Goal: Transaction & Acquisition: Purchase product/service

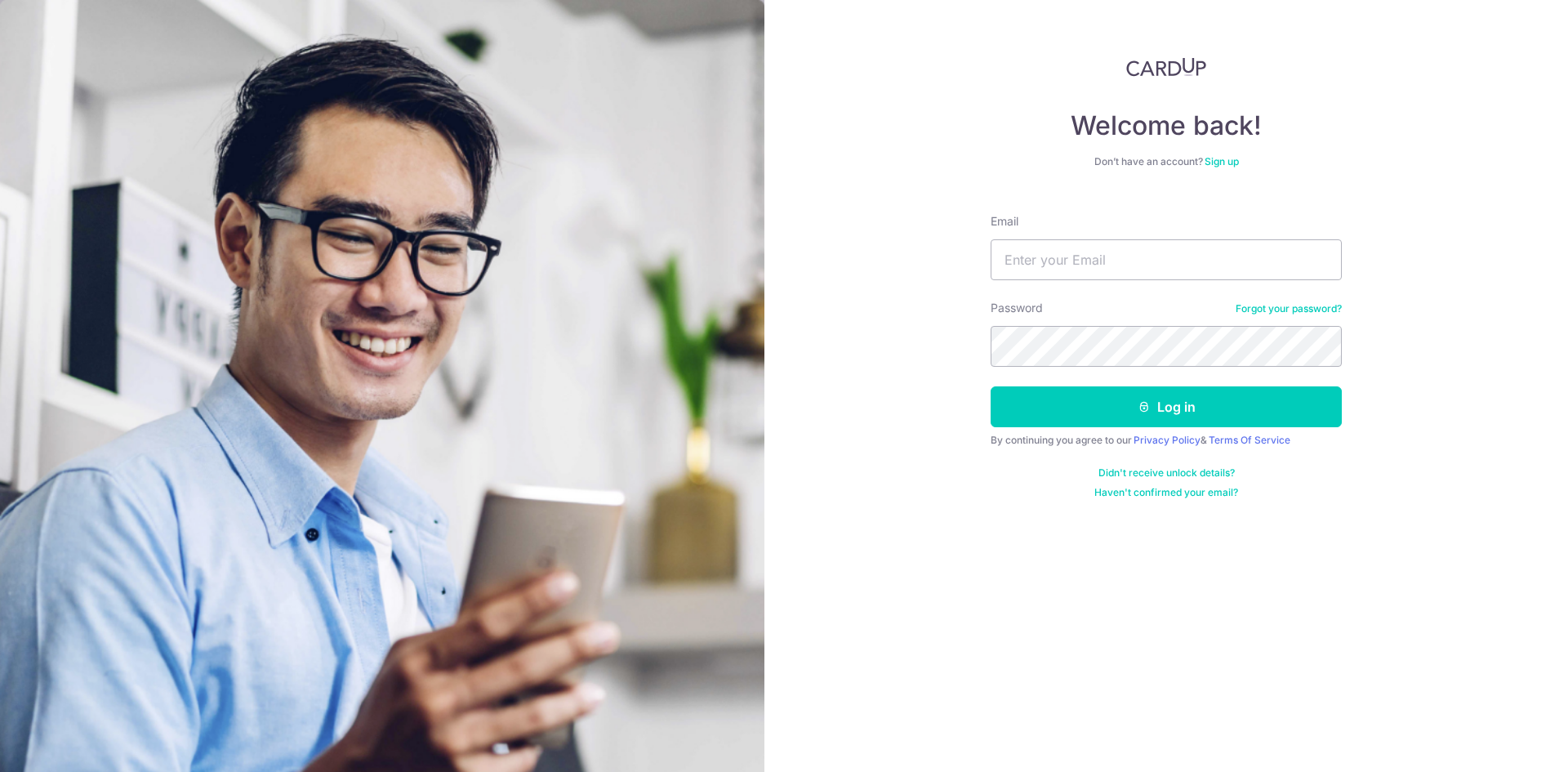
type input "[EMAIL_ADDRESS][DOMAIN_NAME]"
click at [990, 386] on button "Log in" at bounding box center [1166, 406] width 351 height 41
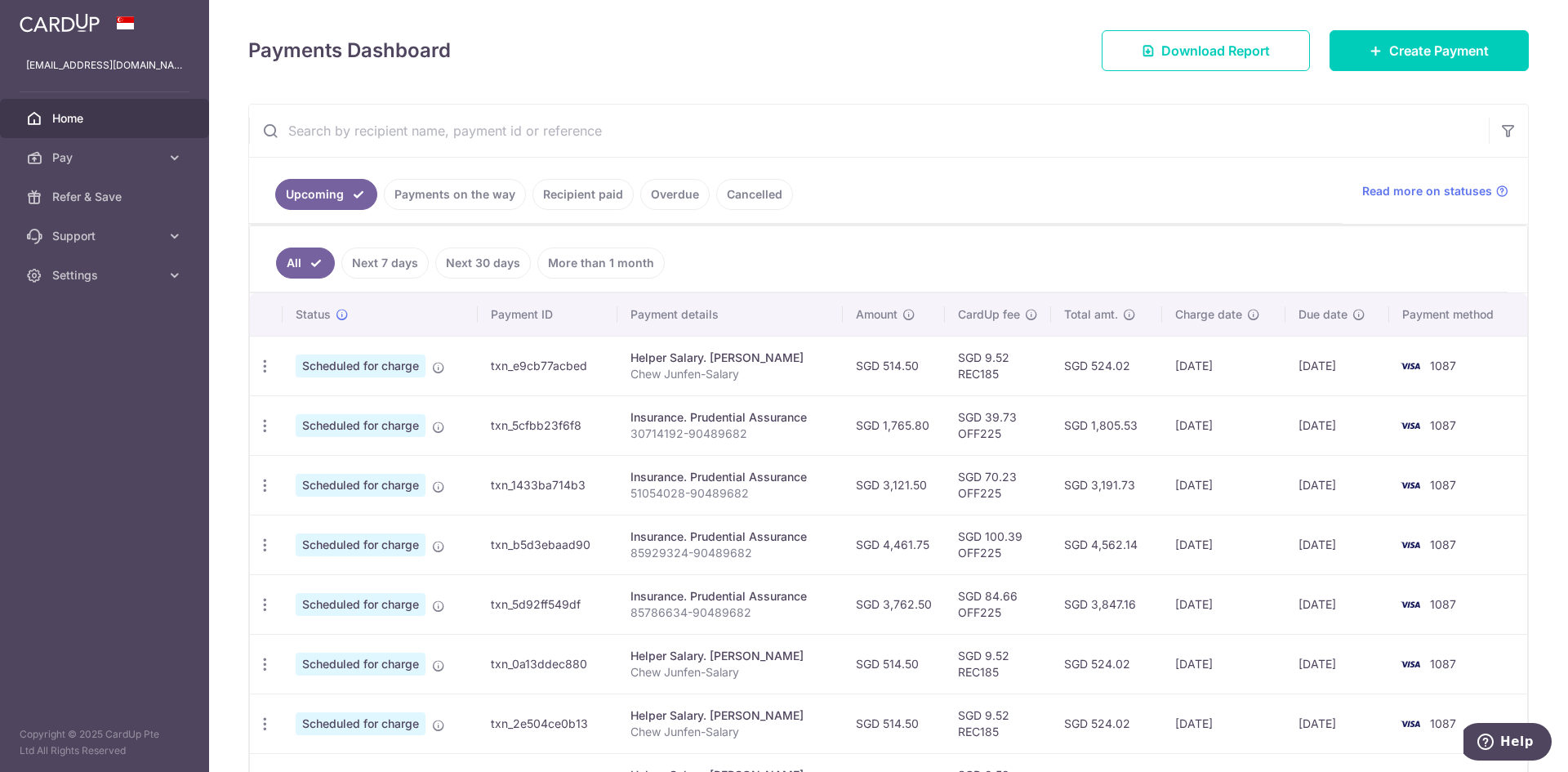
scroll to position [115, 0]
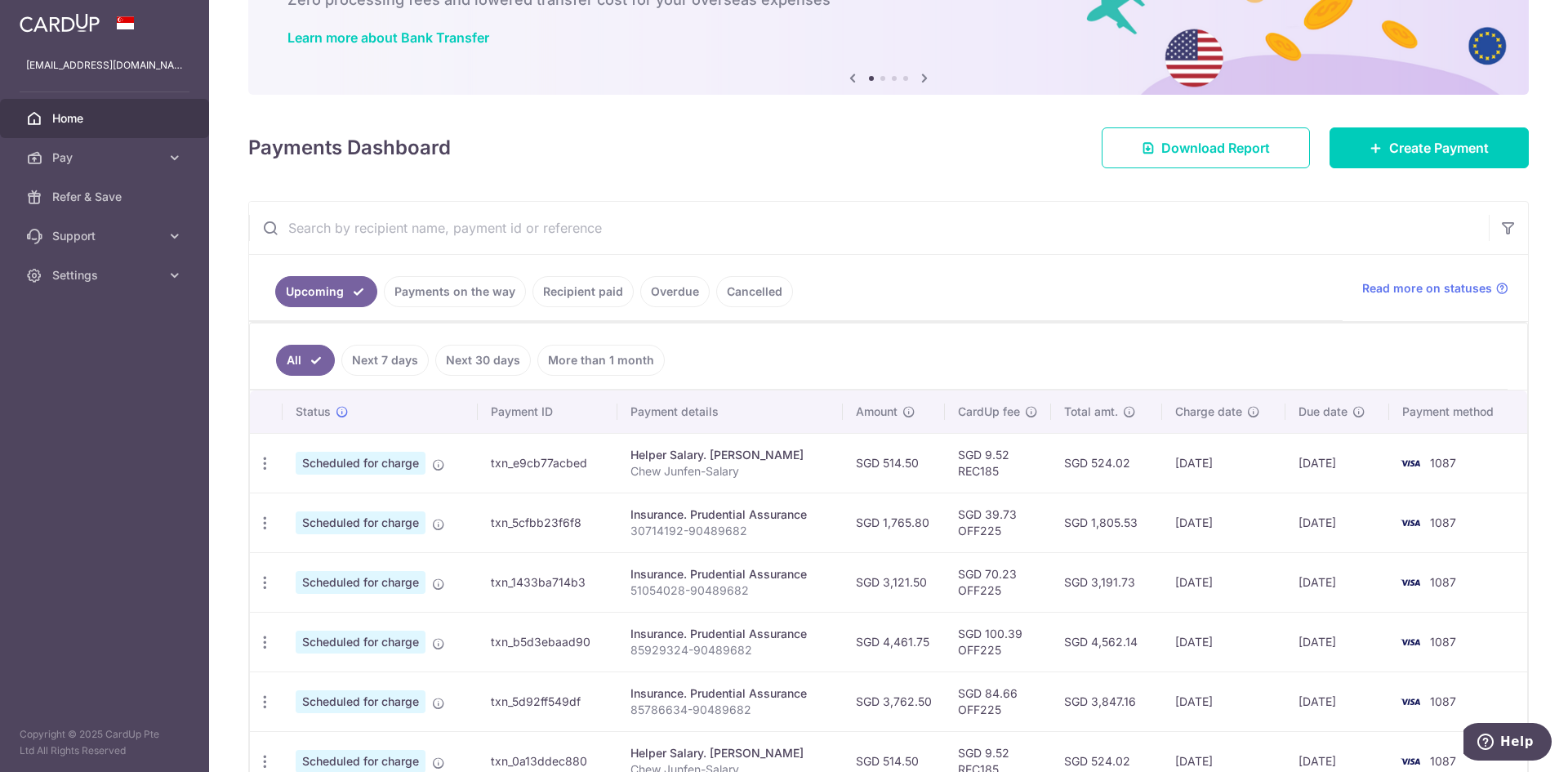
click at [459, 295] on link "Payments on the way" at bounding box center [454, 291] width 142 height 31
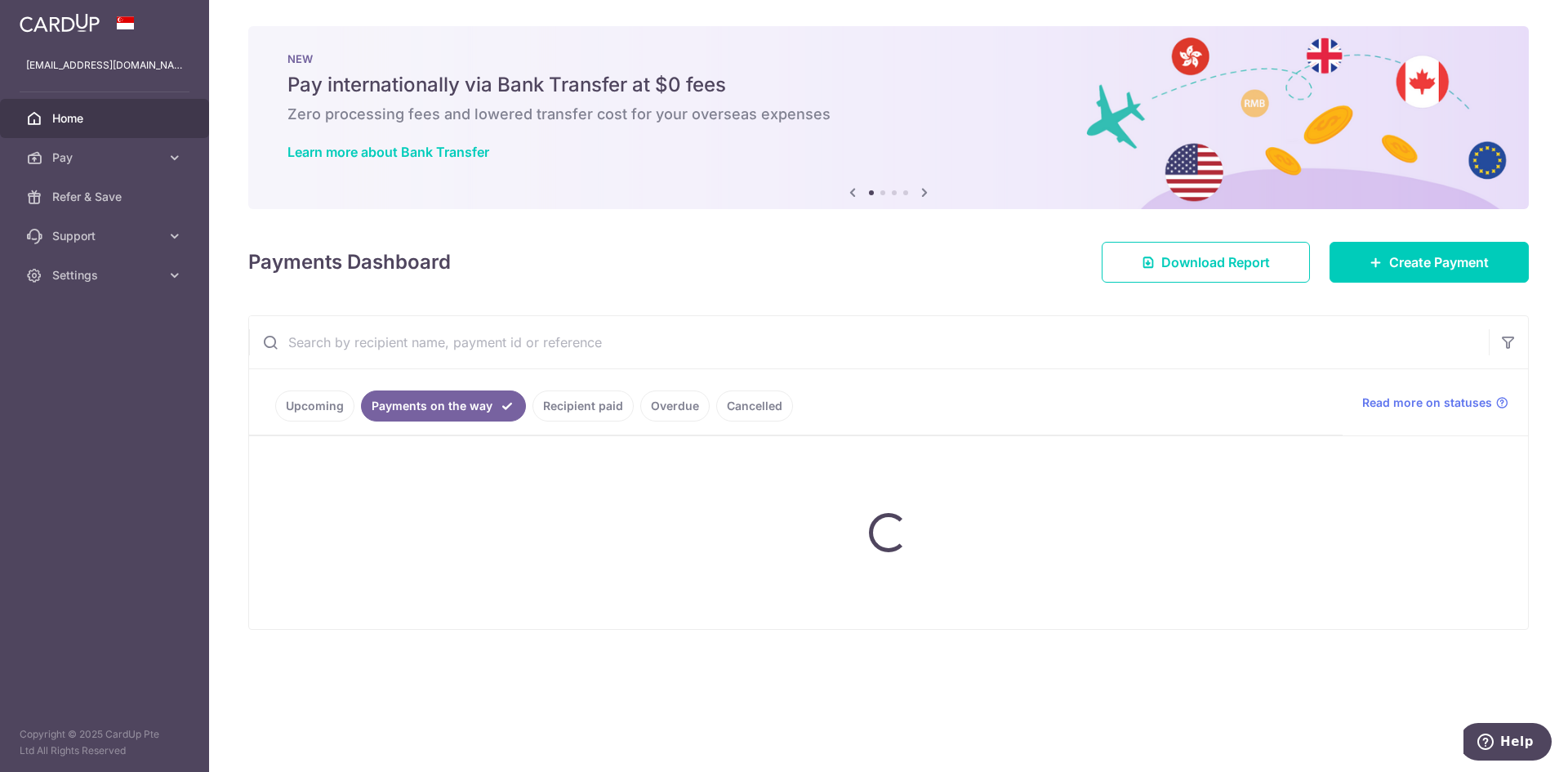
scroll to position [0, 0]
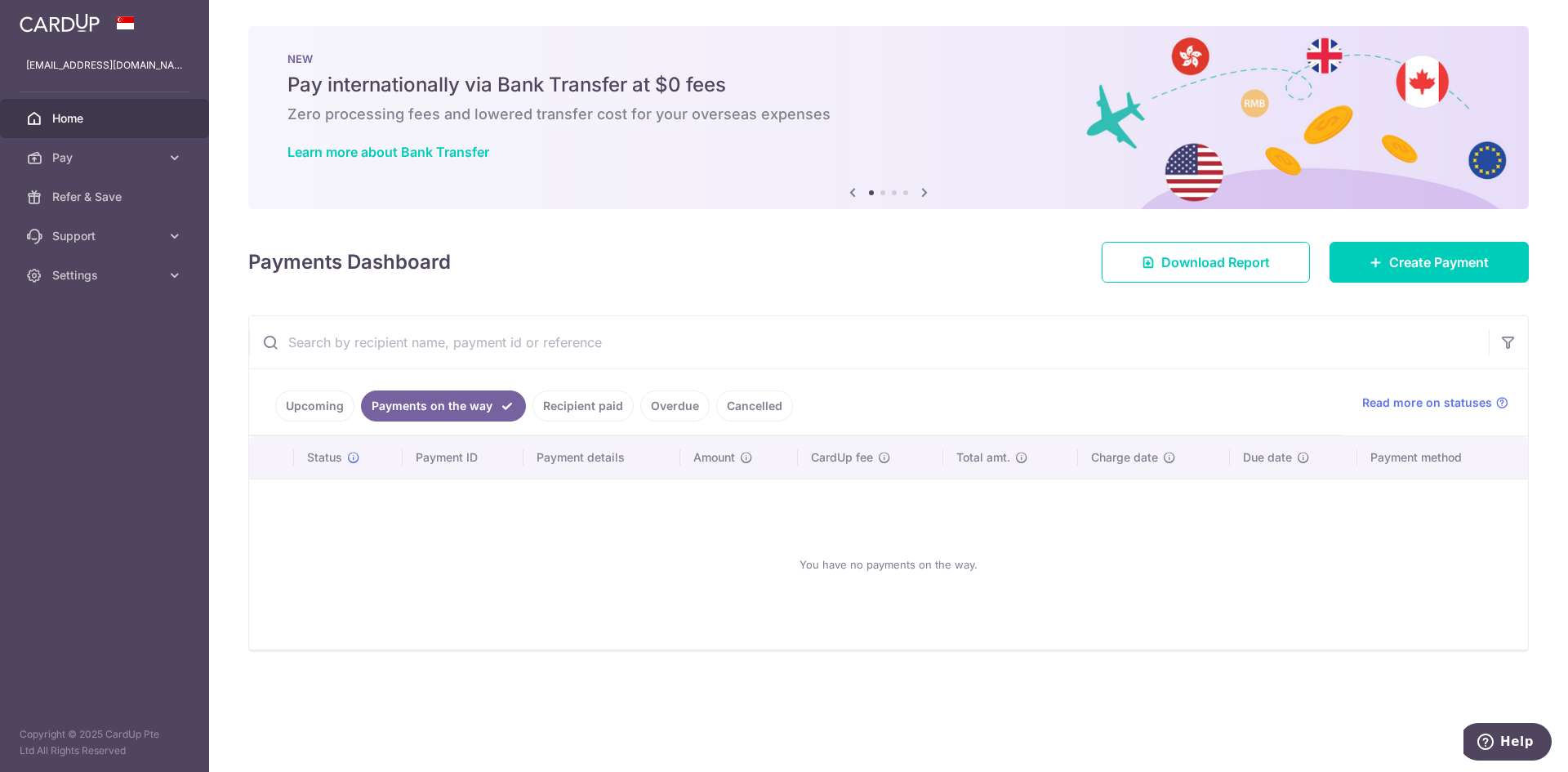
click at [558, 409] on link "Recipient paid" at bounding box center [582, 405] width 101 height 31
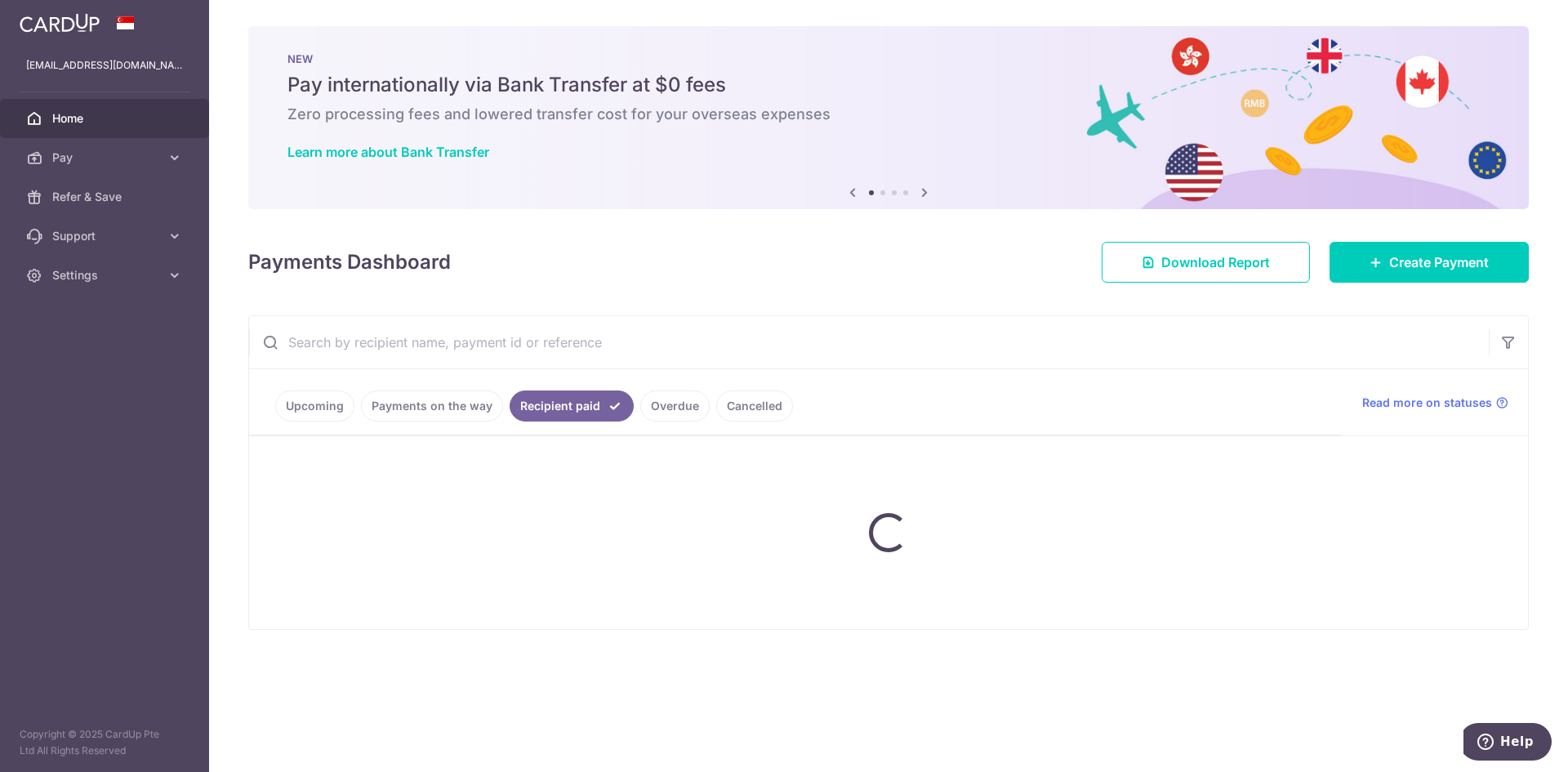
click at [333, 401] on ul "Upcoming Payments on the way Recipient paid Overdue Cancelled" at bounding box center [794, 402] width 1093 height 66
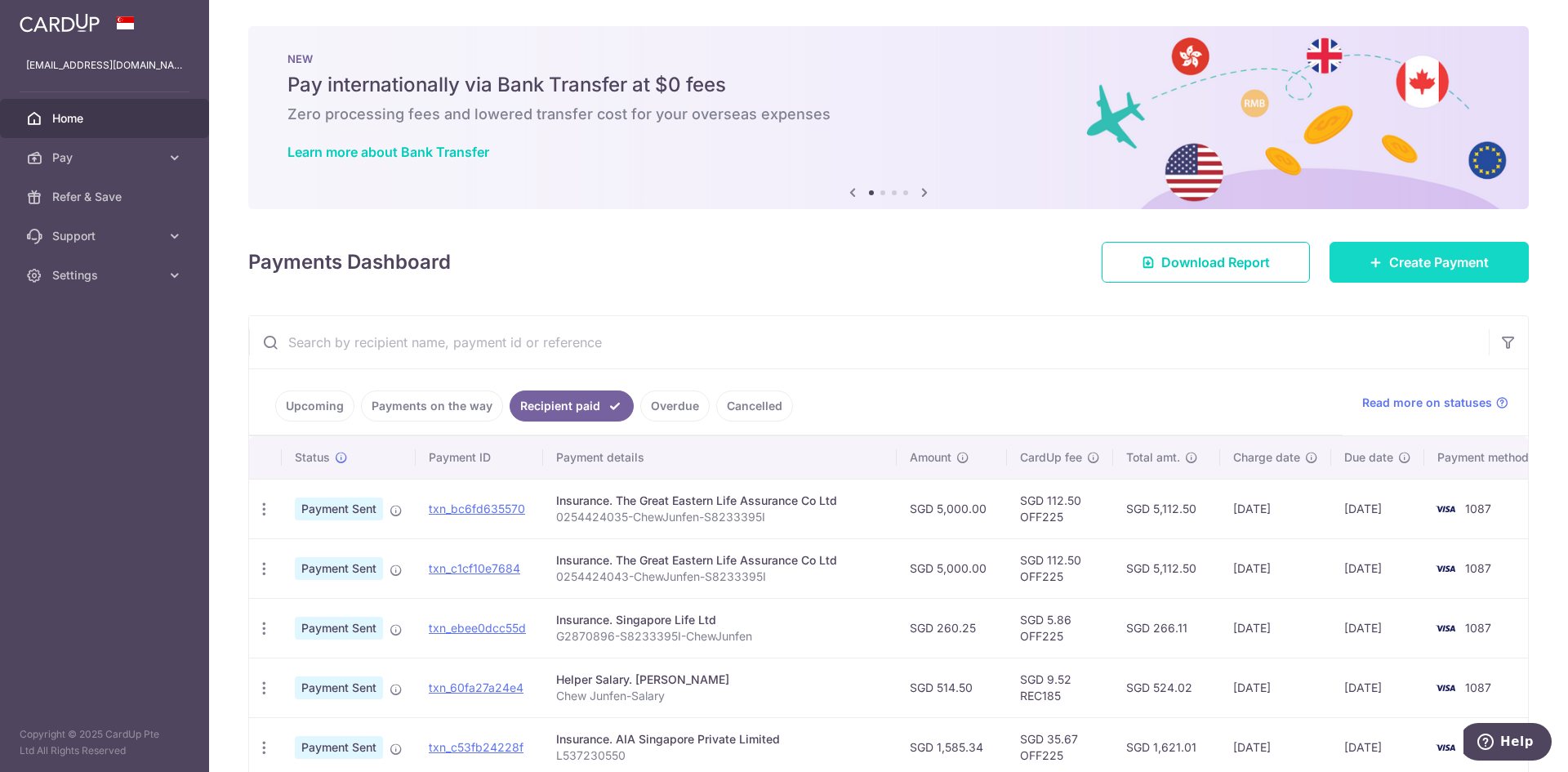
click at [1369, 268] on icon at bounding box center [1375, 262] width 13 height 13
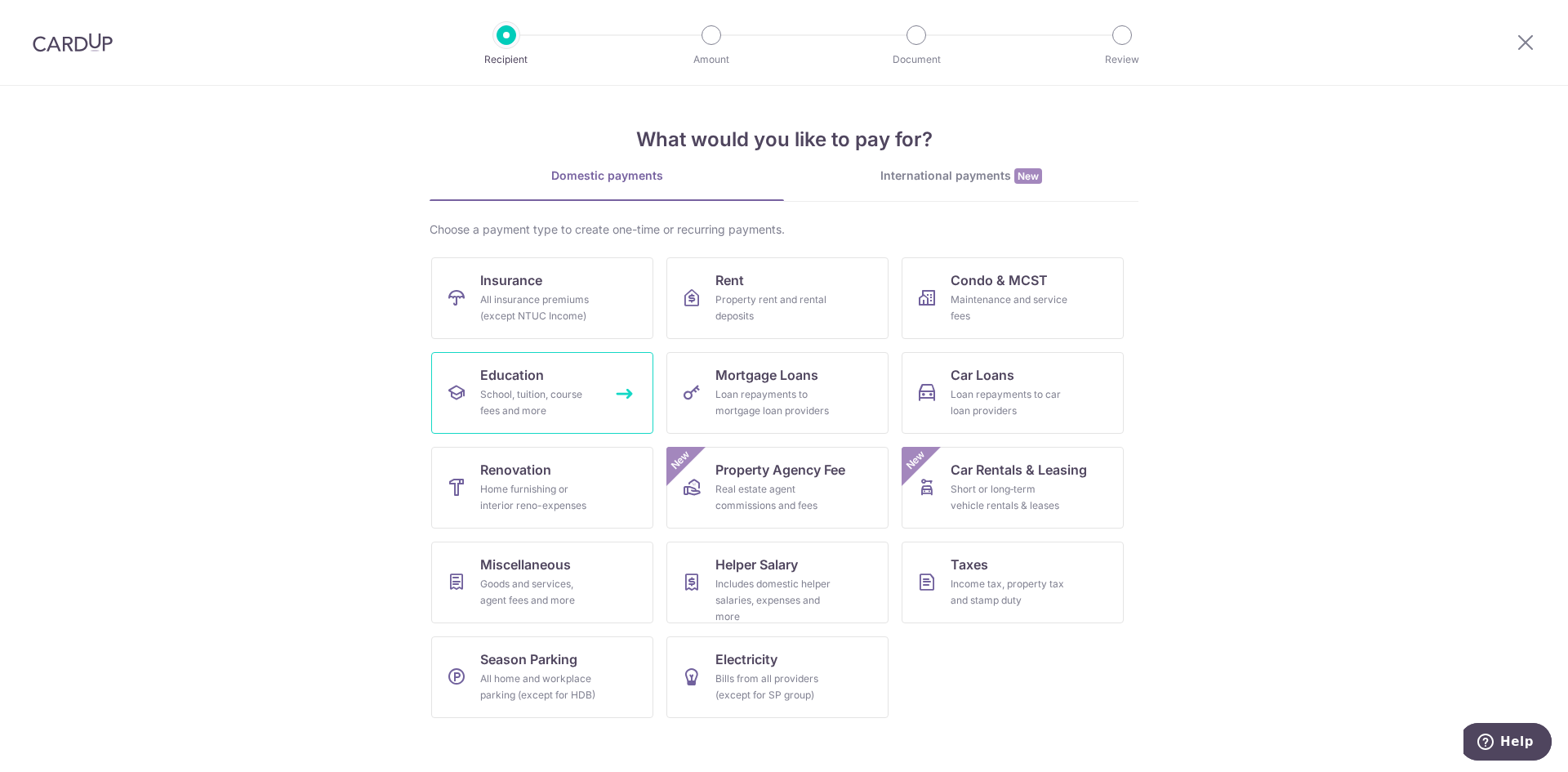
click at [561, 386] on div "School, tuition, course fees and more" at bounding box center [539, 402] width 118 height 33
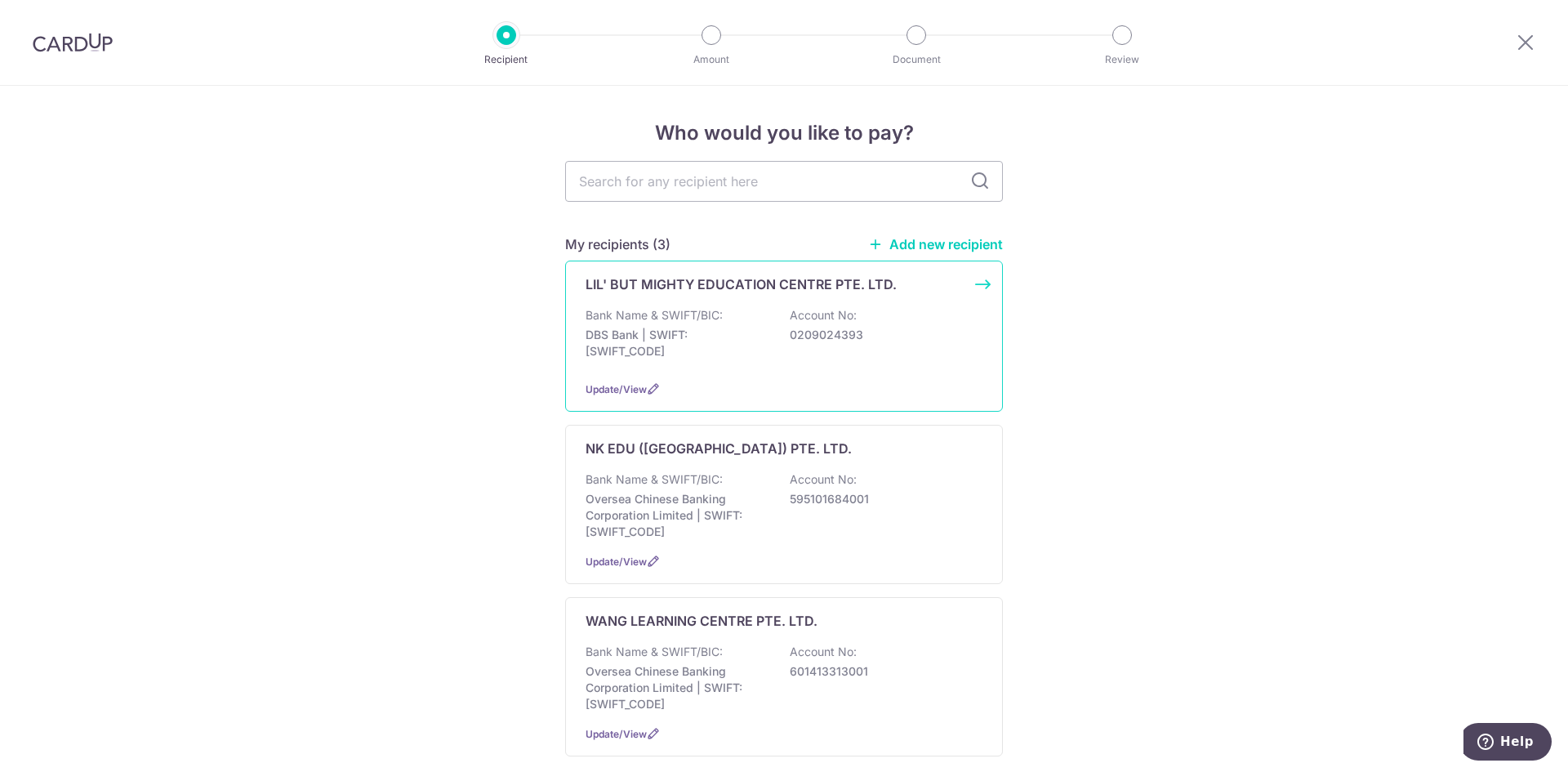
click at [895, 333] on p "0209024393" at bounding box center [880, 335] width 183 height 16
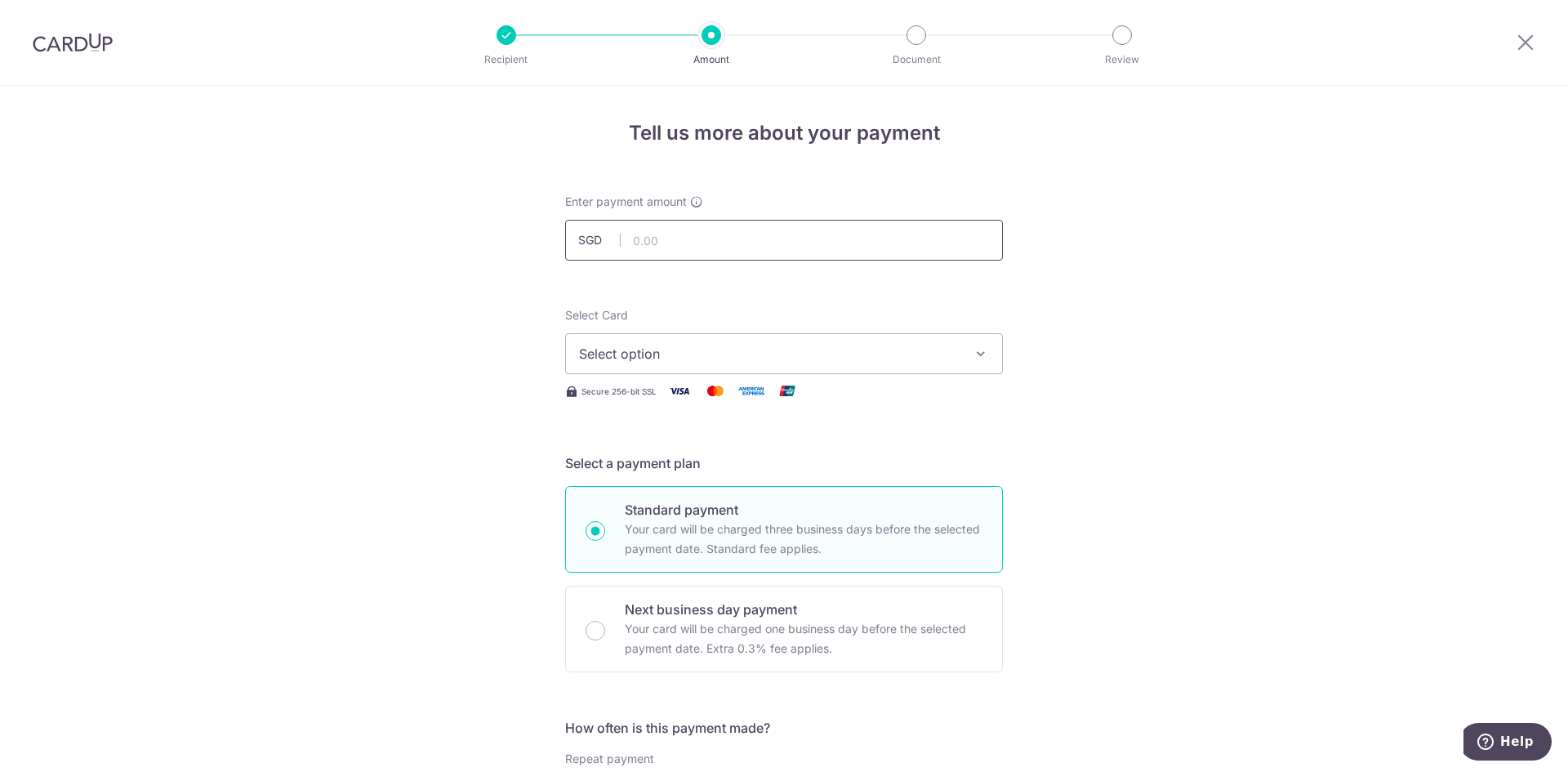
click at [644, 243] on input "text" at bounding box center [784, 240] width 437 height 41
paste input "1918.40"
type input "1,918.40"
click at [662, 349] on span "Select option" at bounding box center [769, 354] width 380 height 20
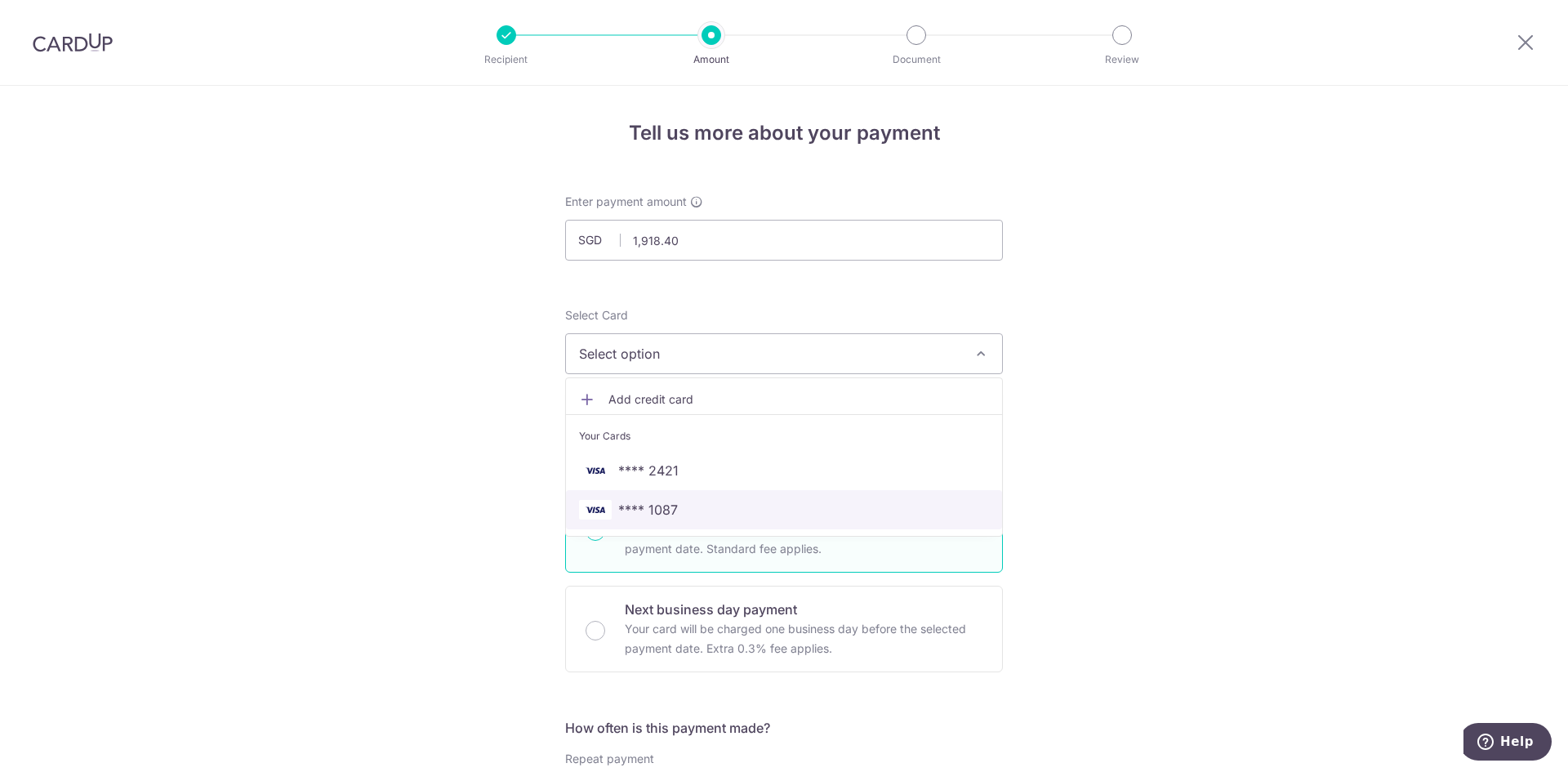
click at [676, 505] on span "**** 1087" at bounding box center [784, 510] width 410 height 20
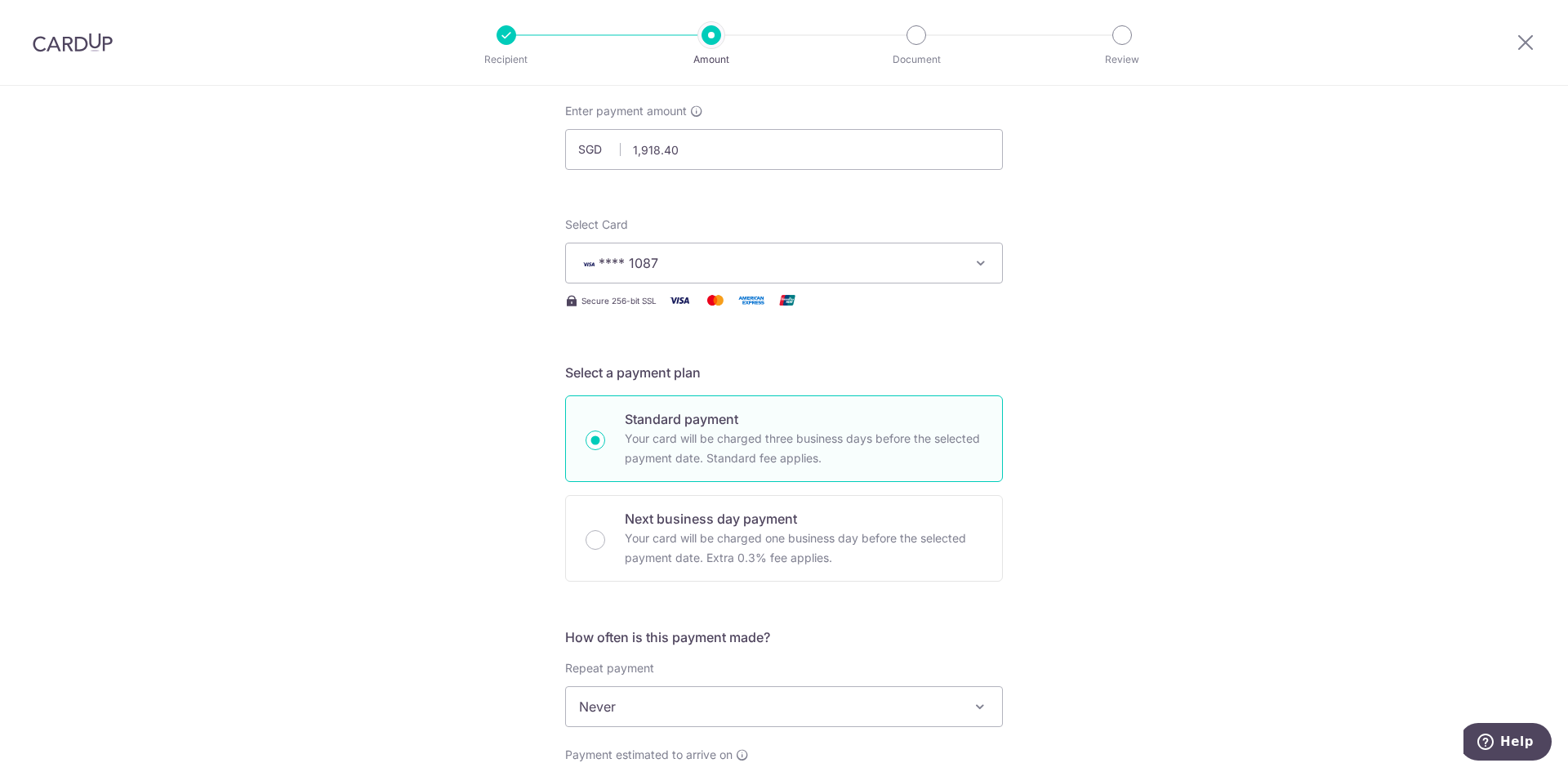
scroll to position [218, 0]
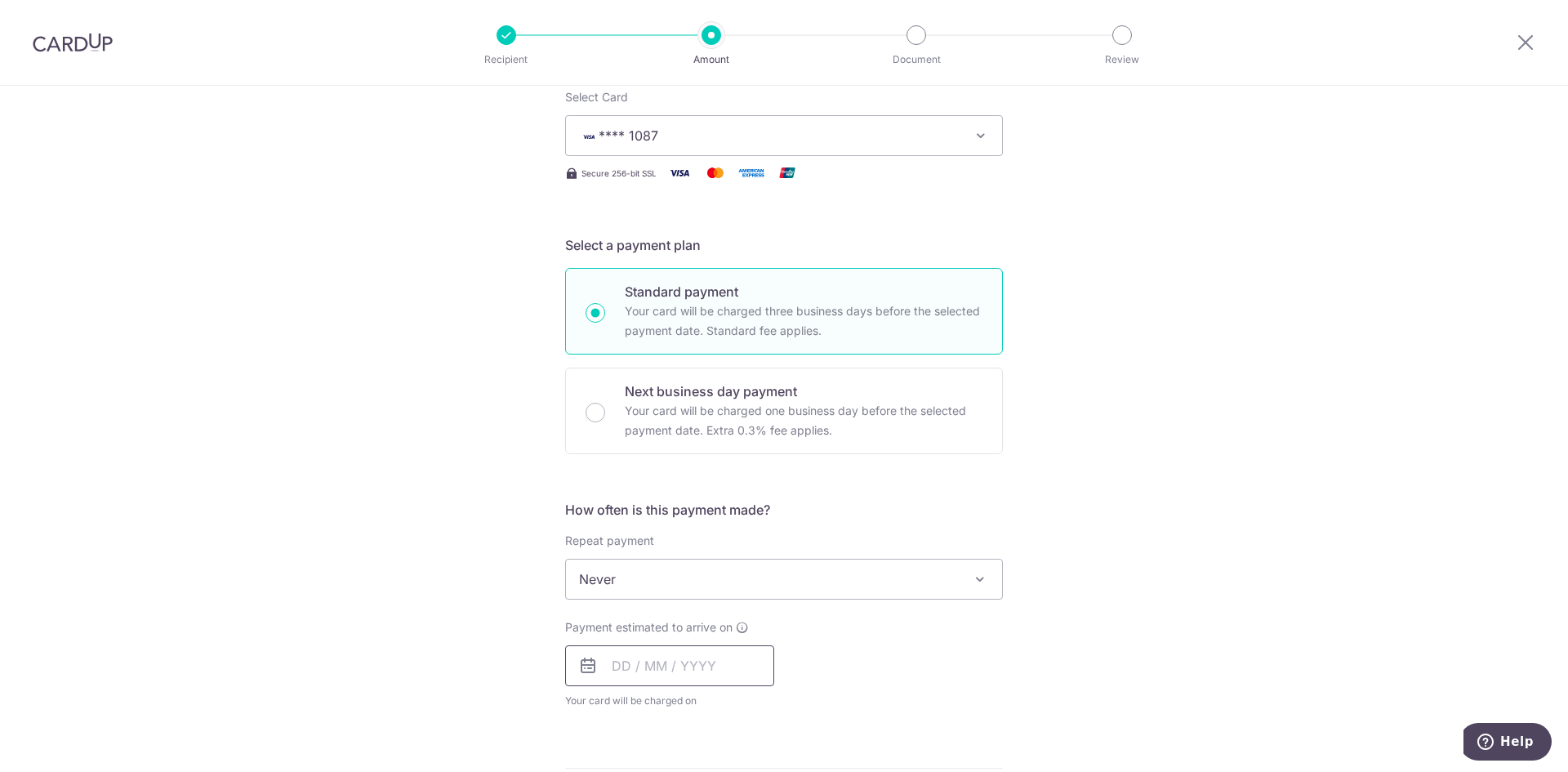
click at [713, 668] on input "text" at bounding box center [669, 665] width 209 height 41
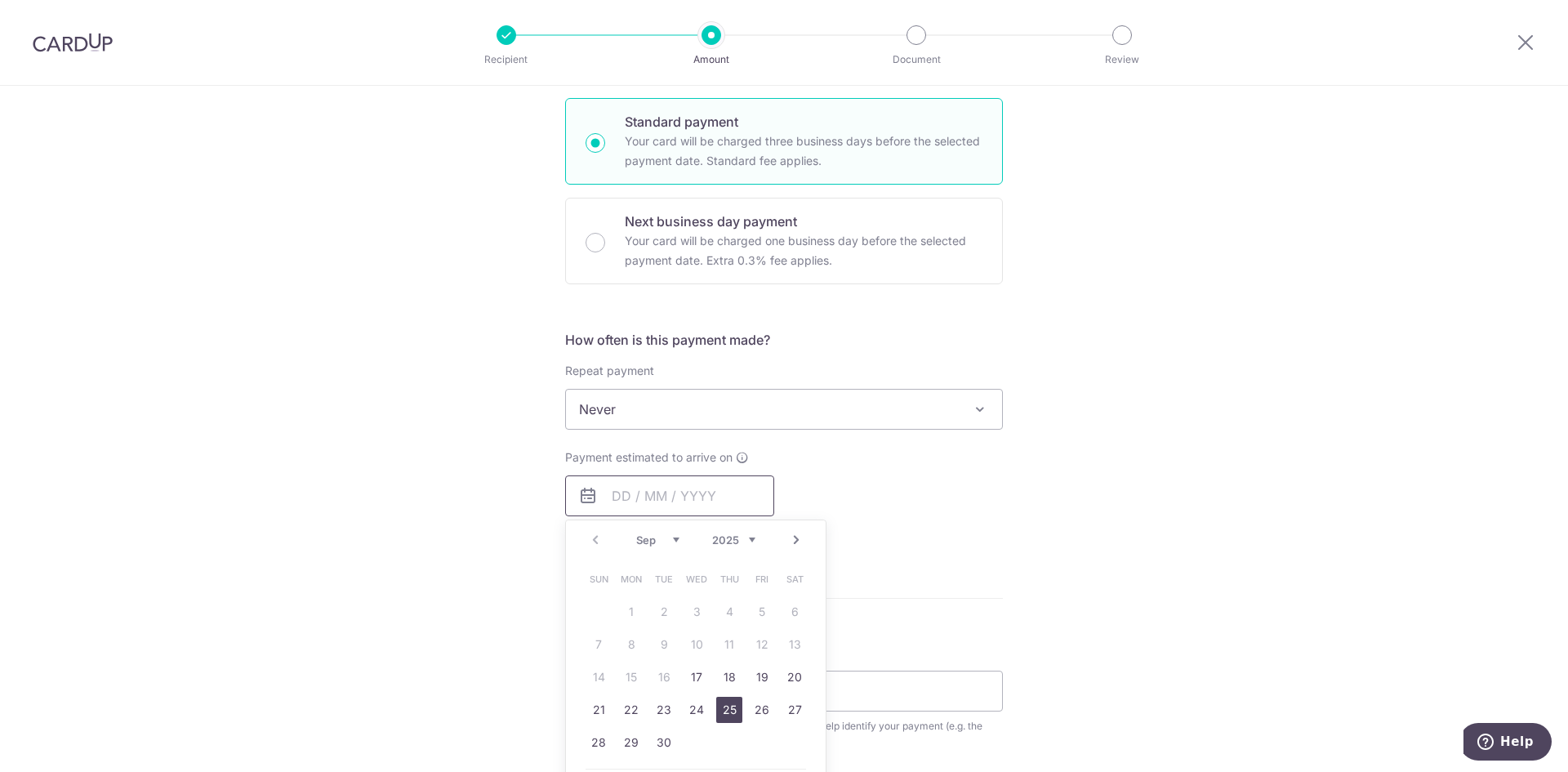
scroll to position [435, 0]
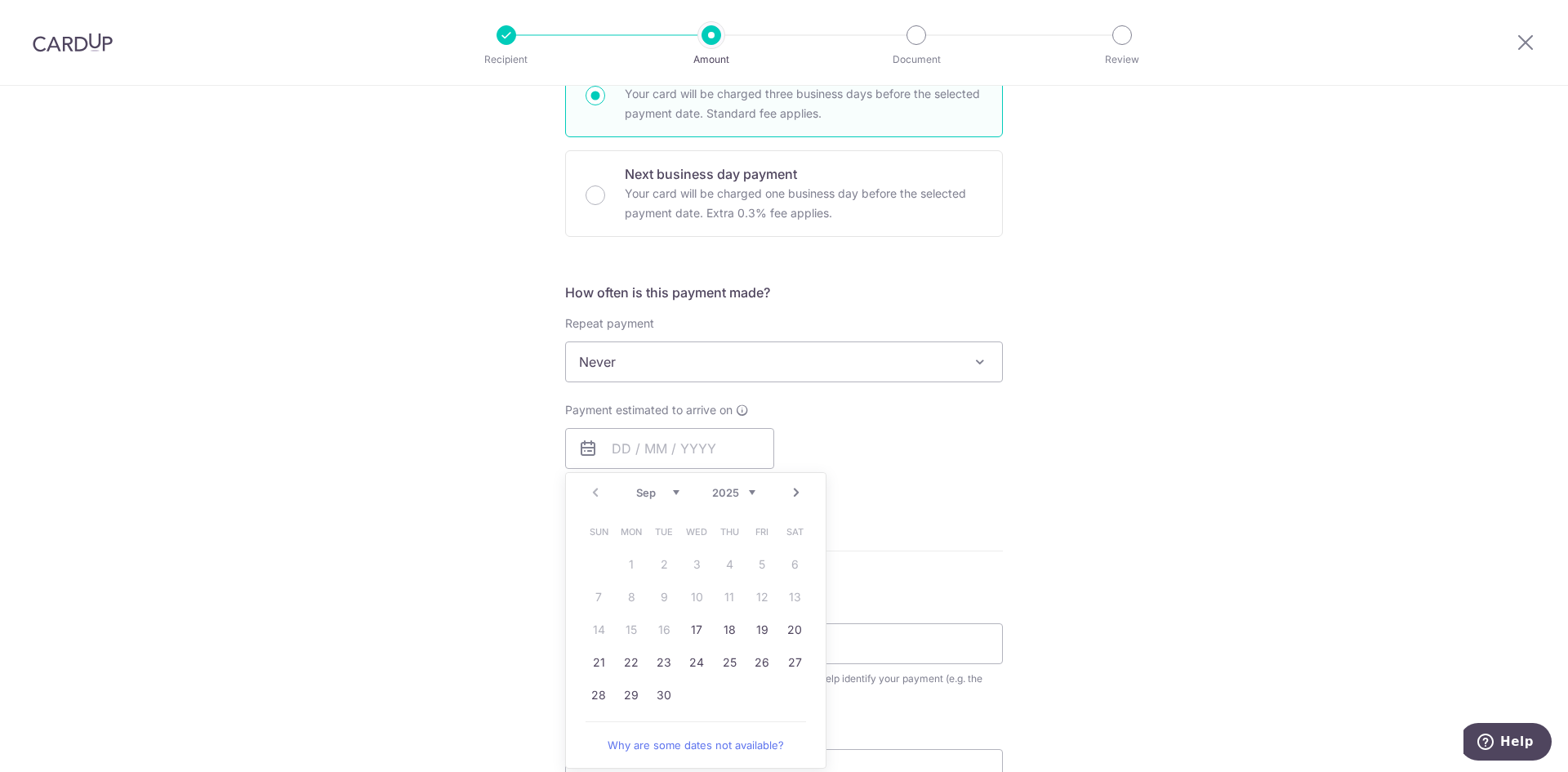
click at [1042, 492] on div "Tell us more about your payment Enter payment amount SGD 1,918.40 1918.40 Selec…" at bounding box center [784, 389] width 1568 height 1478
click at [734, 446] on input "text" at bounding box center [669, 448] width 209 height 41
click at [694, 625] on link "17" at bounding box center [697, 630] width 26 height 26
type input "17/09/2025"
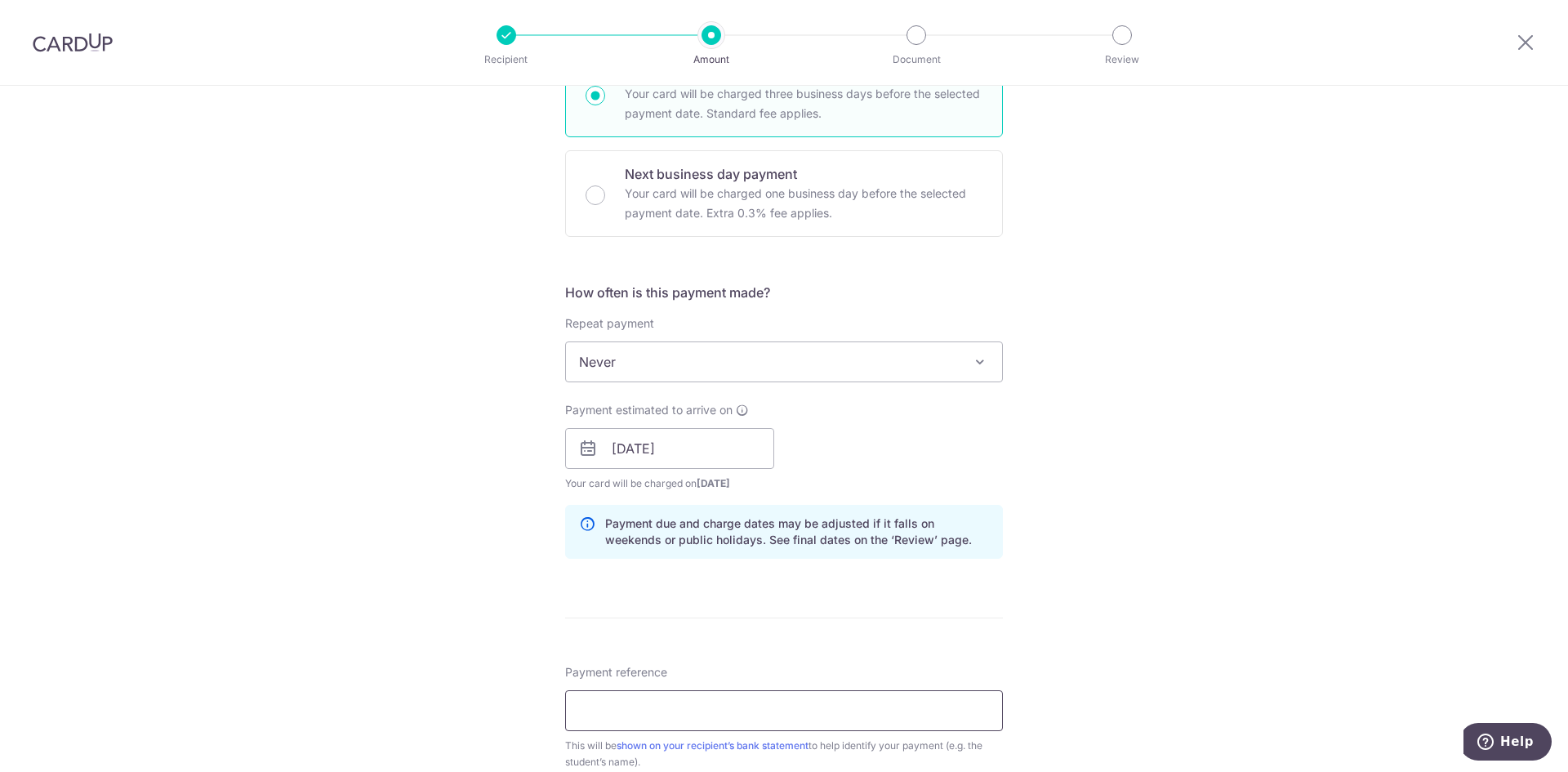
click at [754, 700] on input "Payment reference" at bounding box center [784, 710] width 437 height 41
type input "OFF225"
click at [1218, 522] on div "Tell us more about your payment Enter payment amount SGD 1,918.40 1918.40 Selec…" at bounding box center [784, 422] width 1568 height 1545
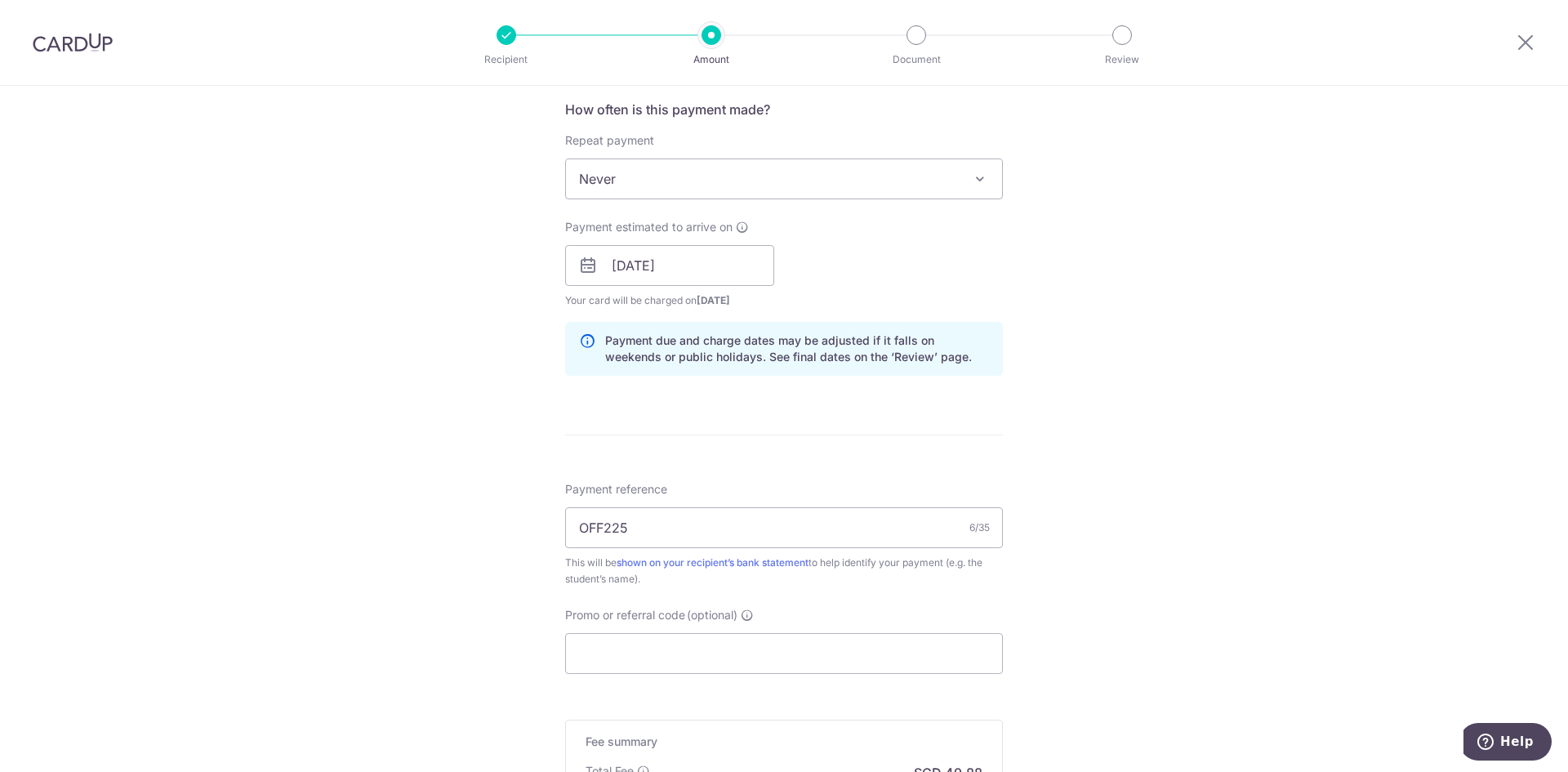
scroll to position [762, 0]
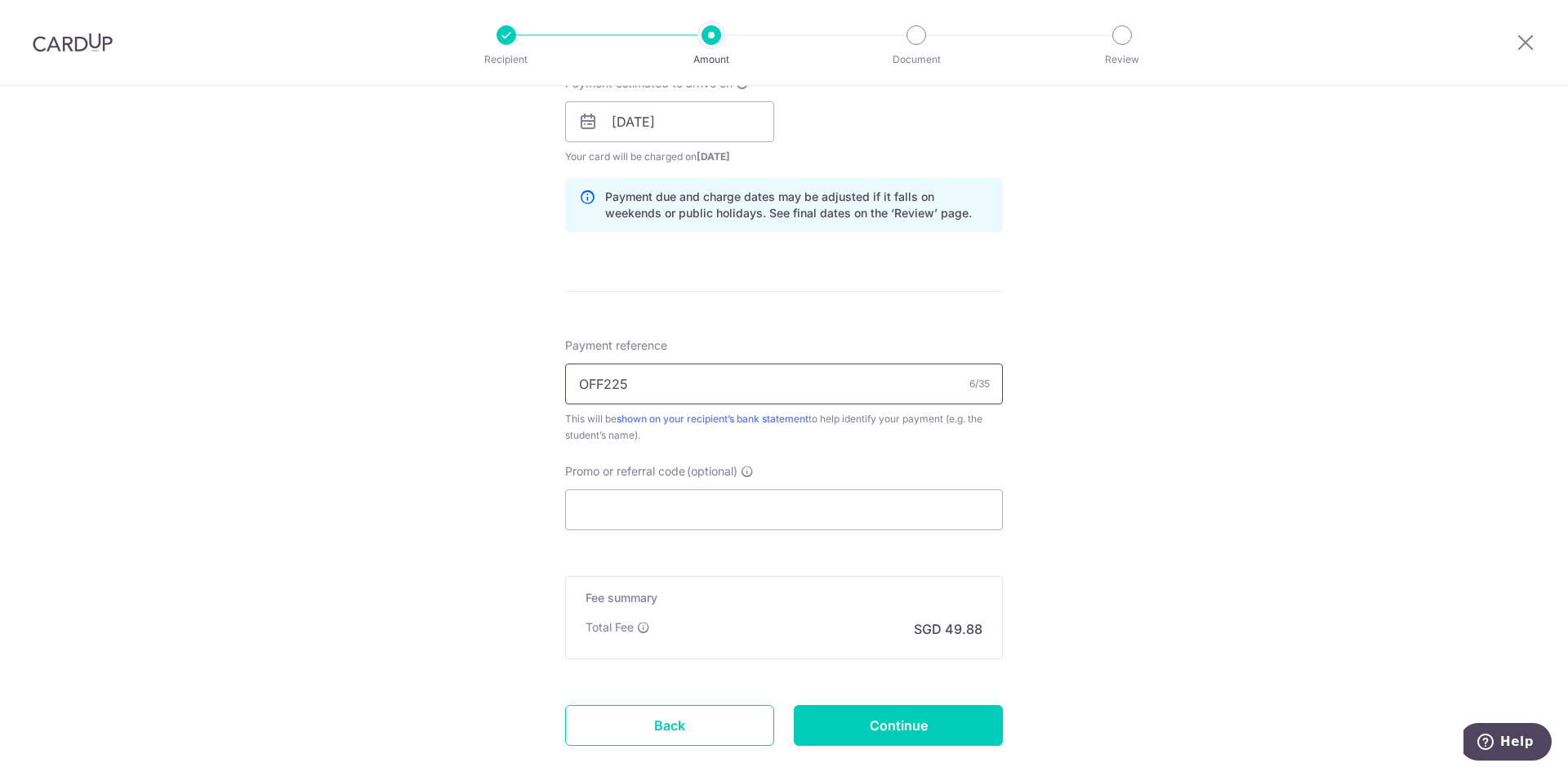
drag, startPoint x: 531, startPoint y: 386, endPoint x: 471, endPoint y: 388, distance: 60.0
click at [473, 386] on div "Tell us more about your payment Enter payment amount SGD 1,918.40 1918.40 Selec…" at bounding box center [784, 96] width 1568 height 1545
click at [603, 498] on input "Promo or referral code (optional)" at bounding box center [784, 509] width 437 height 41
paste input "OFF225"
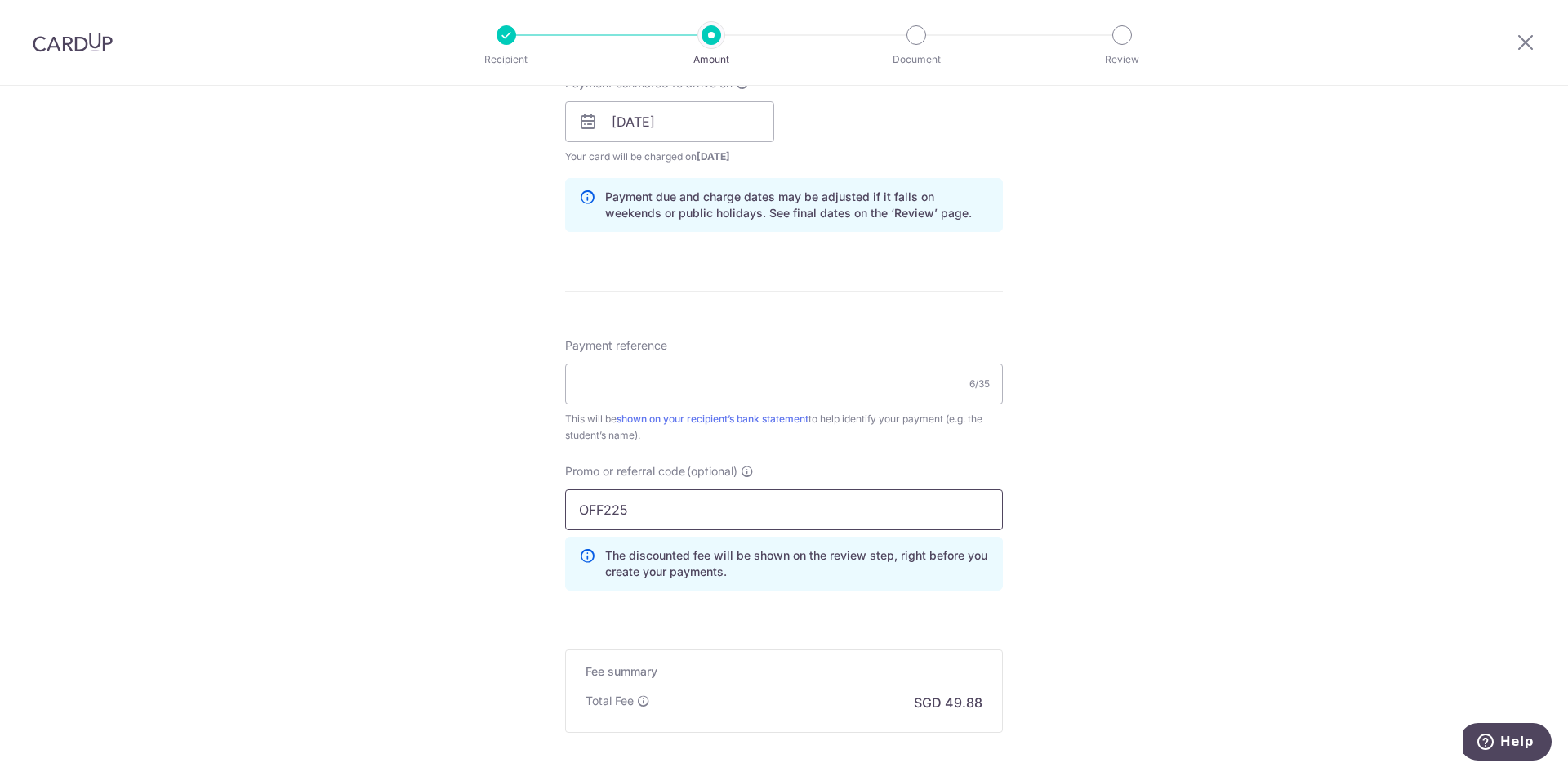
type input "OFF225"
click at [692, 384] on input "Payment reference" at bounding box center [784, 384] width 437 height 41
paste input "90489682LBM1"
type input "90489682LBM1"
click at [1099, 329] on div "Tell us more about your payment Enter payment amount SGD 1,918.40 1918.40 Selec…" at bounding box center [784, 133] width 1568 height 1618
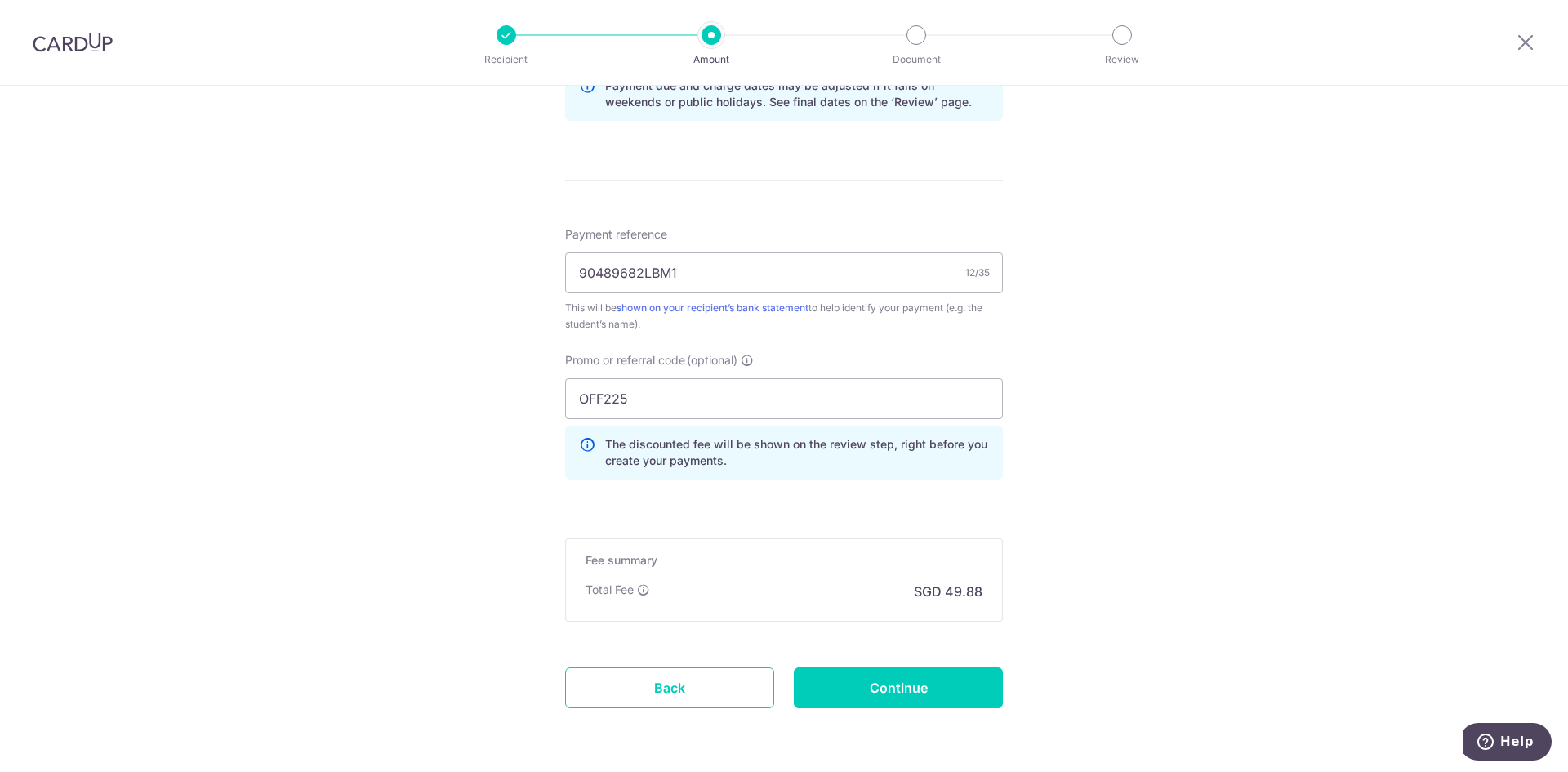
scroll to position [932, 0]
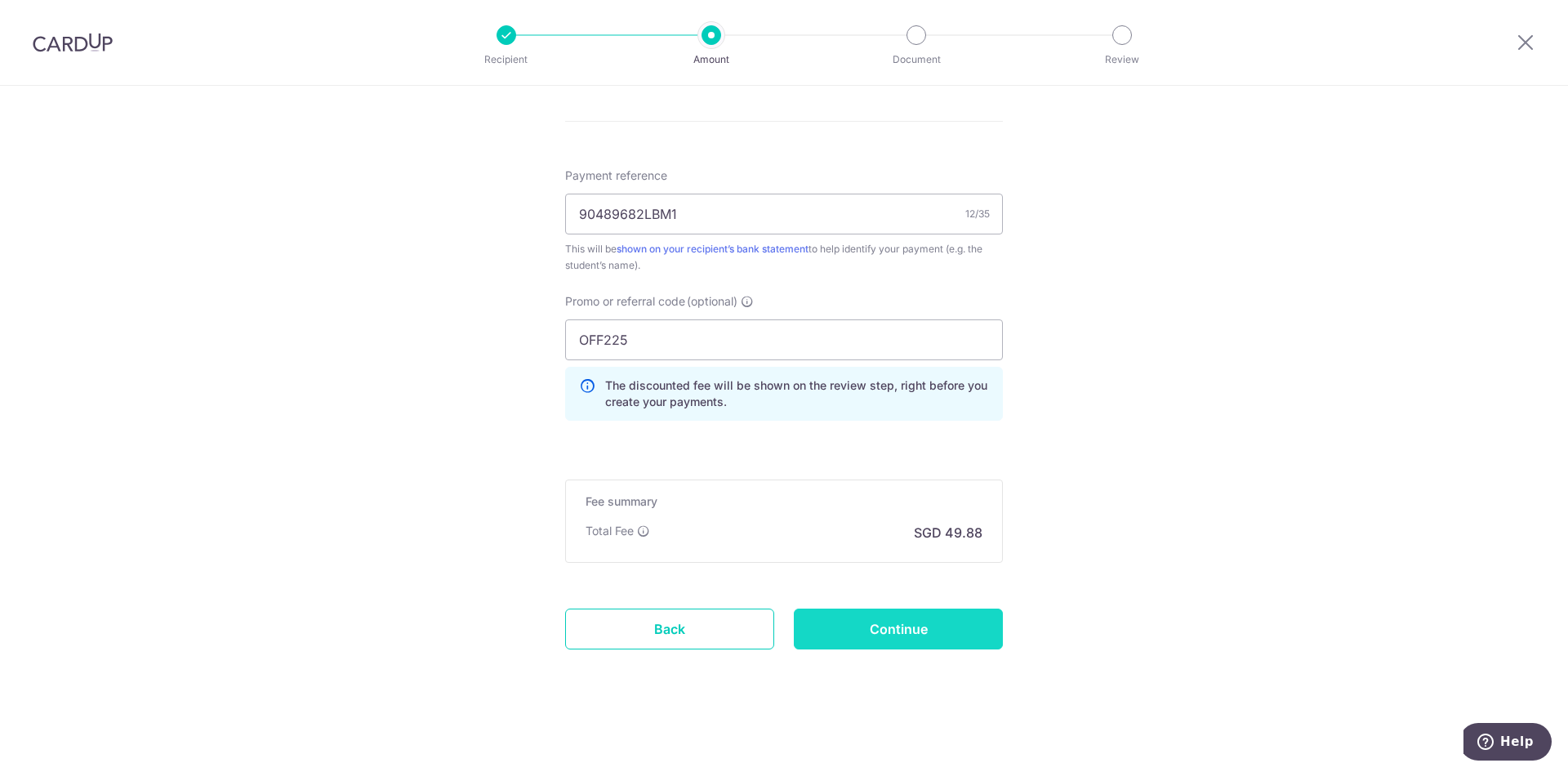
click at [900, 629] on input "Continue" at bounding box center [897, 628] width 209 height 41
type input "Create Schedule"
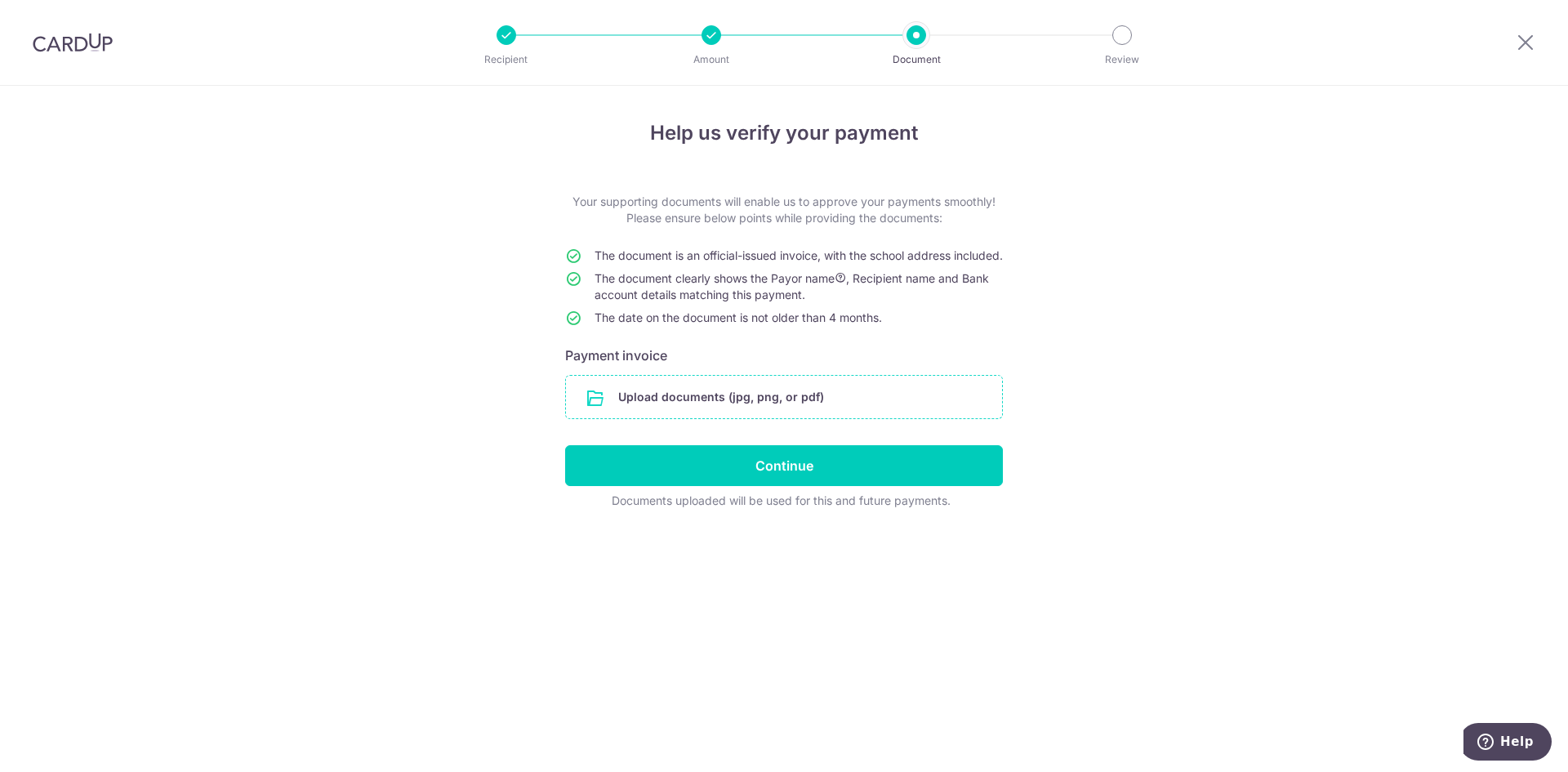
click at [692, 411] on input "file" at bounding box center [784, 396] width 436 height 43
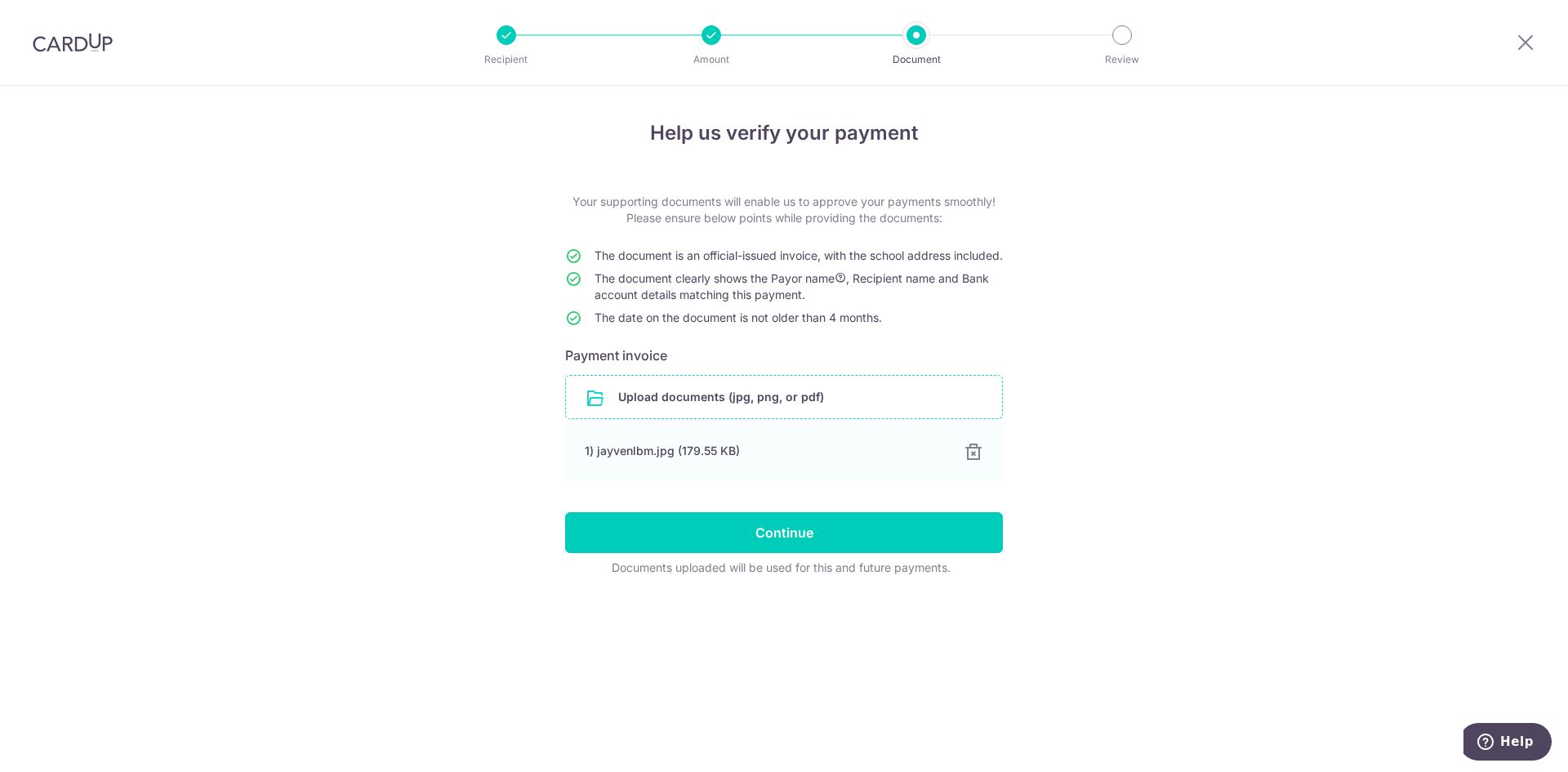
click at [741, 412] on input "file" at bounding box center [784, 396] width 436 height 43
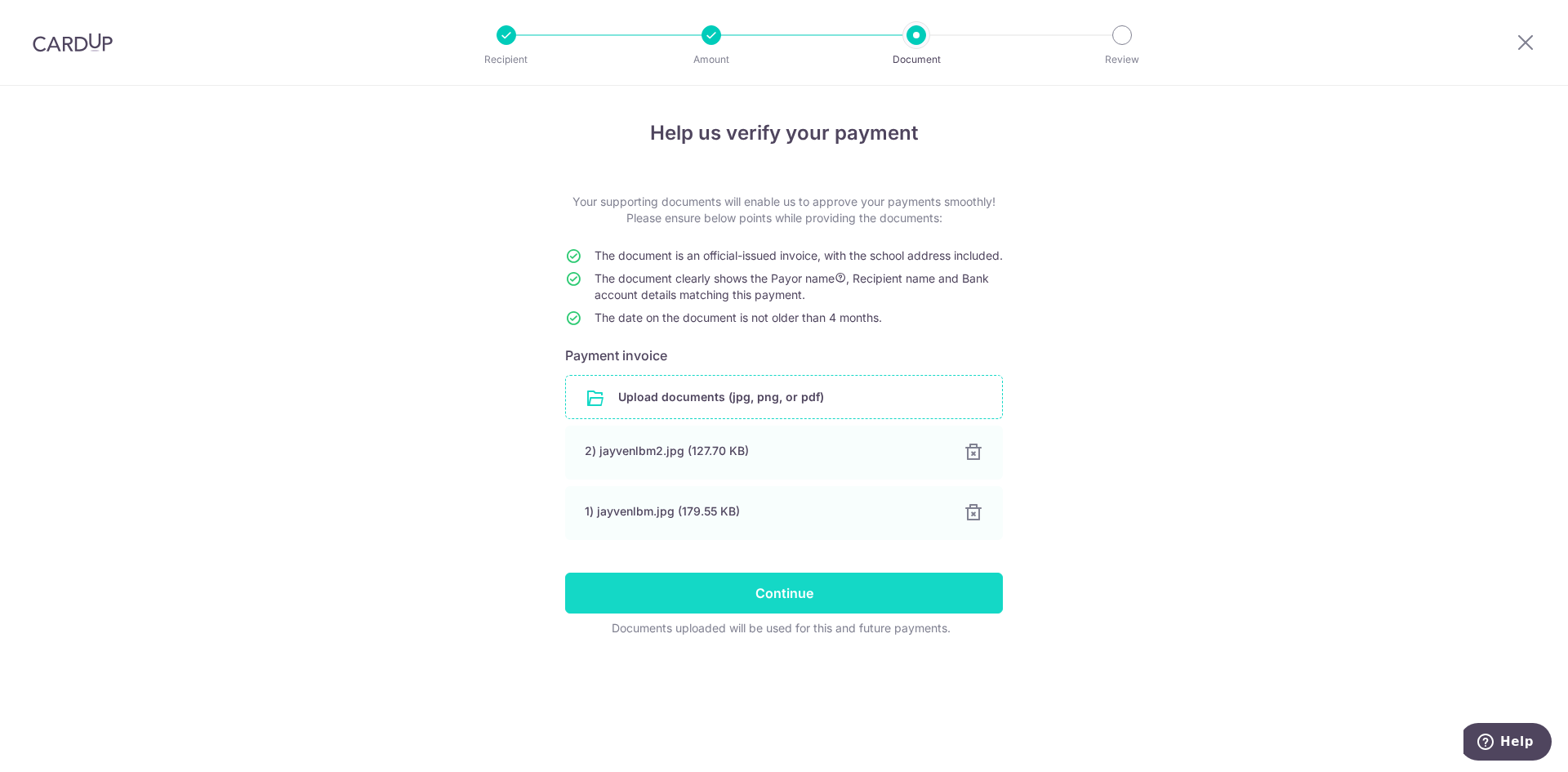
click at [841, 603] on input "Continue" at bounding box center [784, 592] width 437 height 41
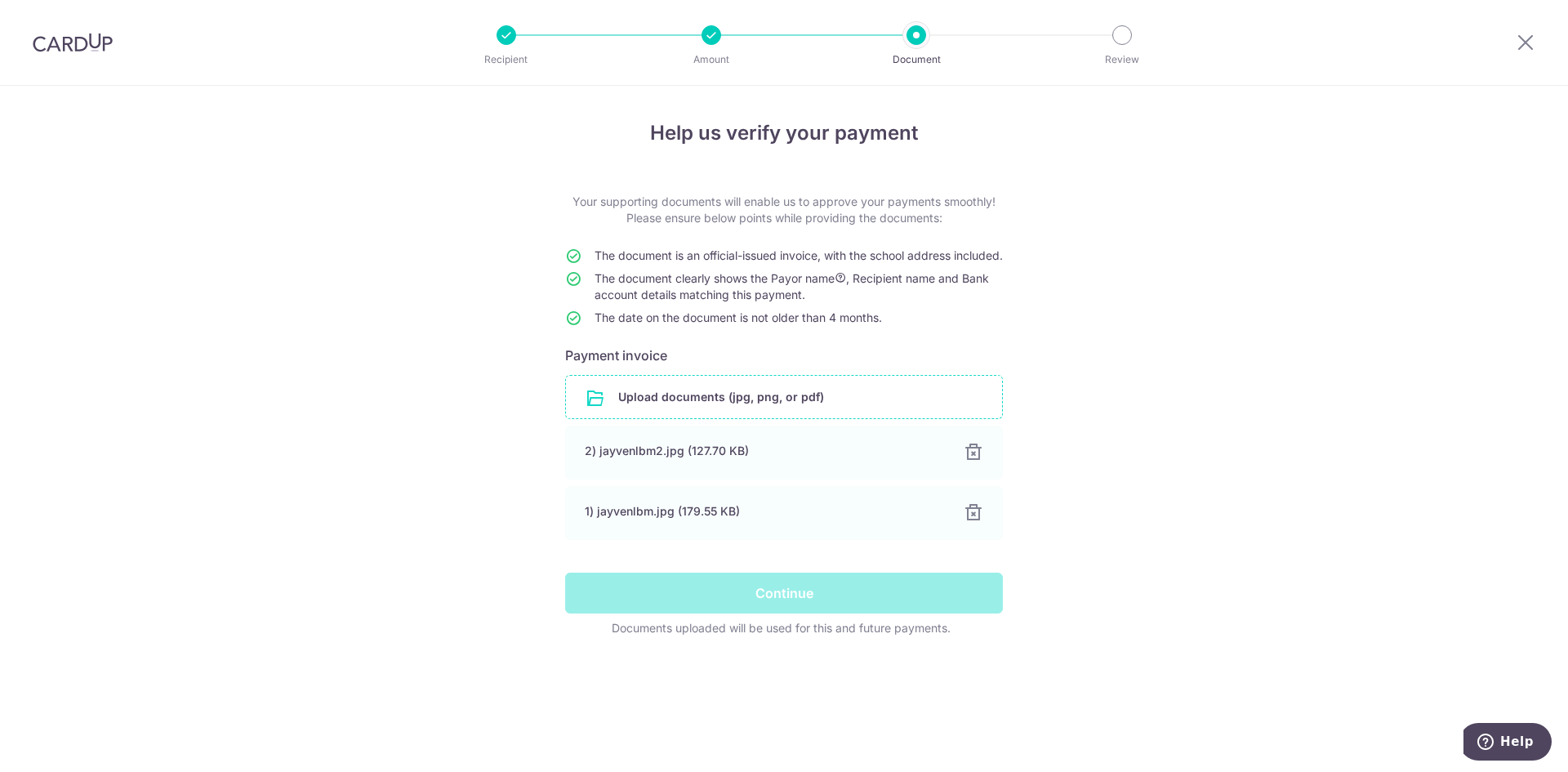
click at [752, 606] on div "Continue" at bounding box center [784, 592] width 457 height 41
click at [707, 608] on div "Continue" at bounding box center [784, 592] width 457 height 41
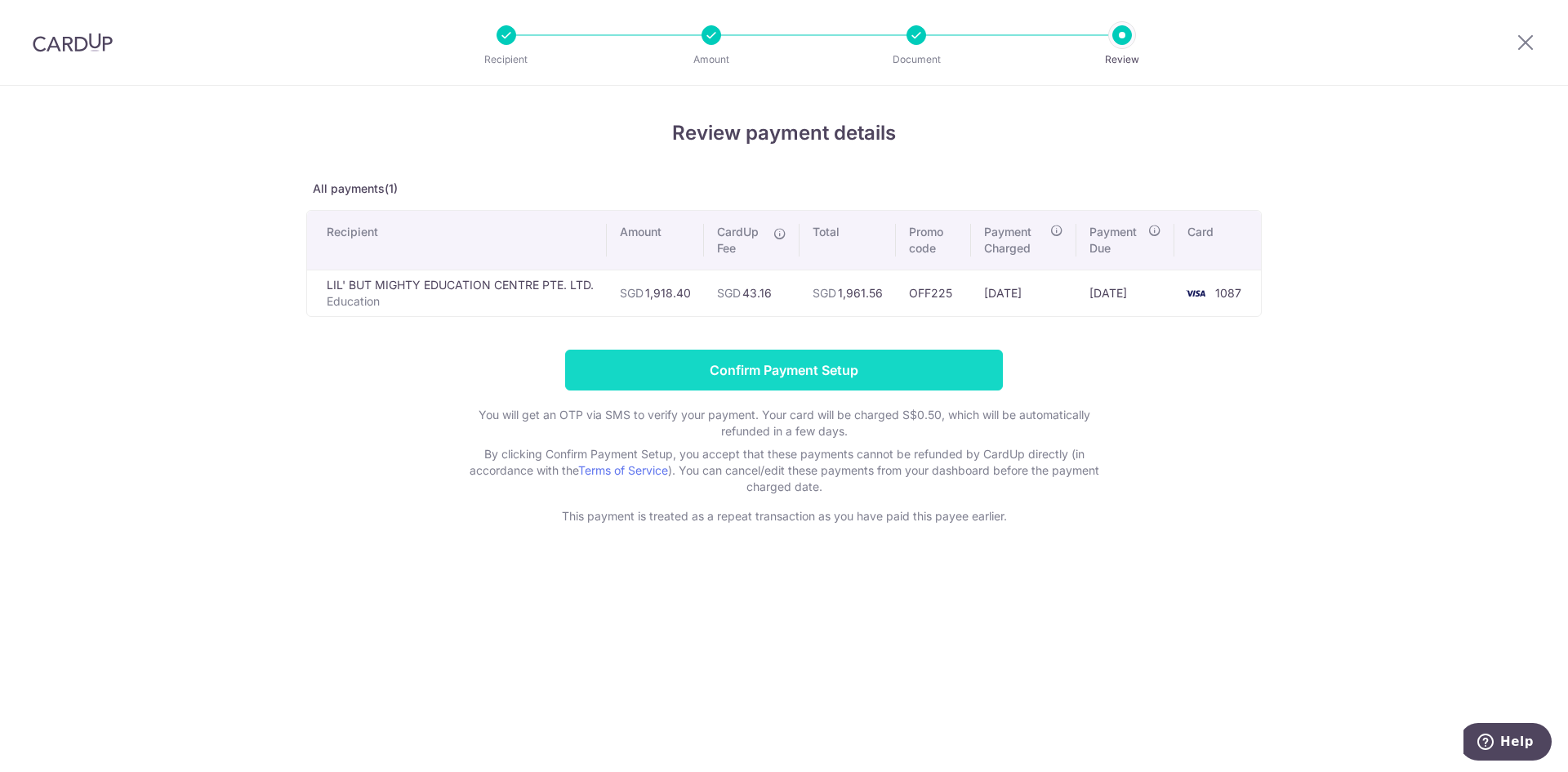
click at [707, 365] on input "Confirm Payment Setup" at bounding box center [784, 370] width 437 height 41
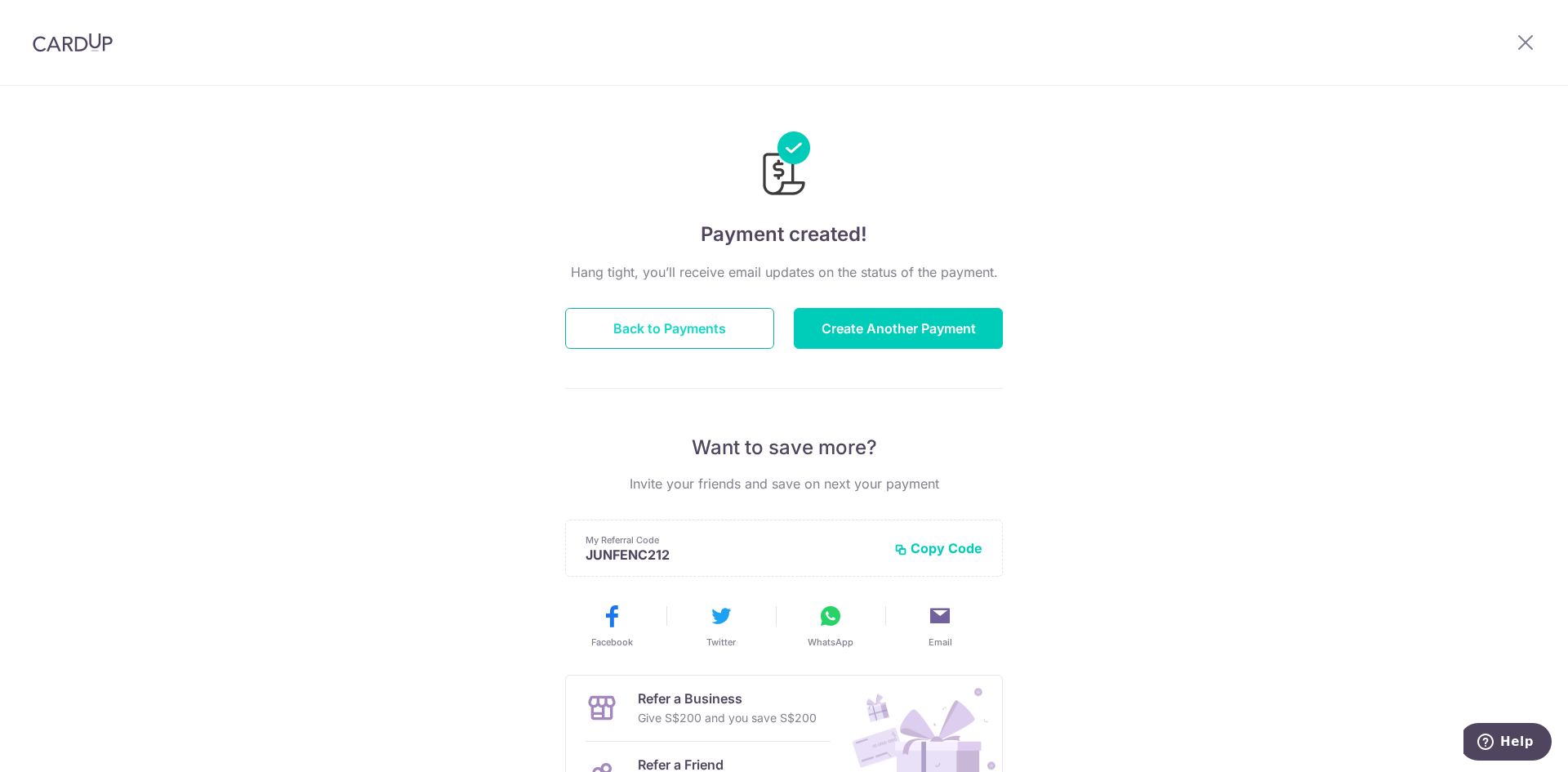
click at [669, 326] on button "Back to Payments" at bounding box center [669, 328] width 209 height 41
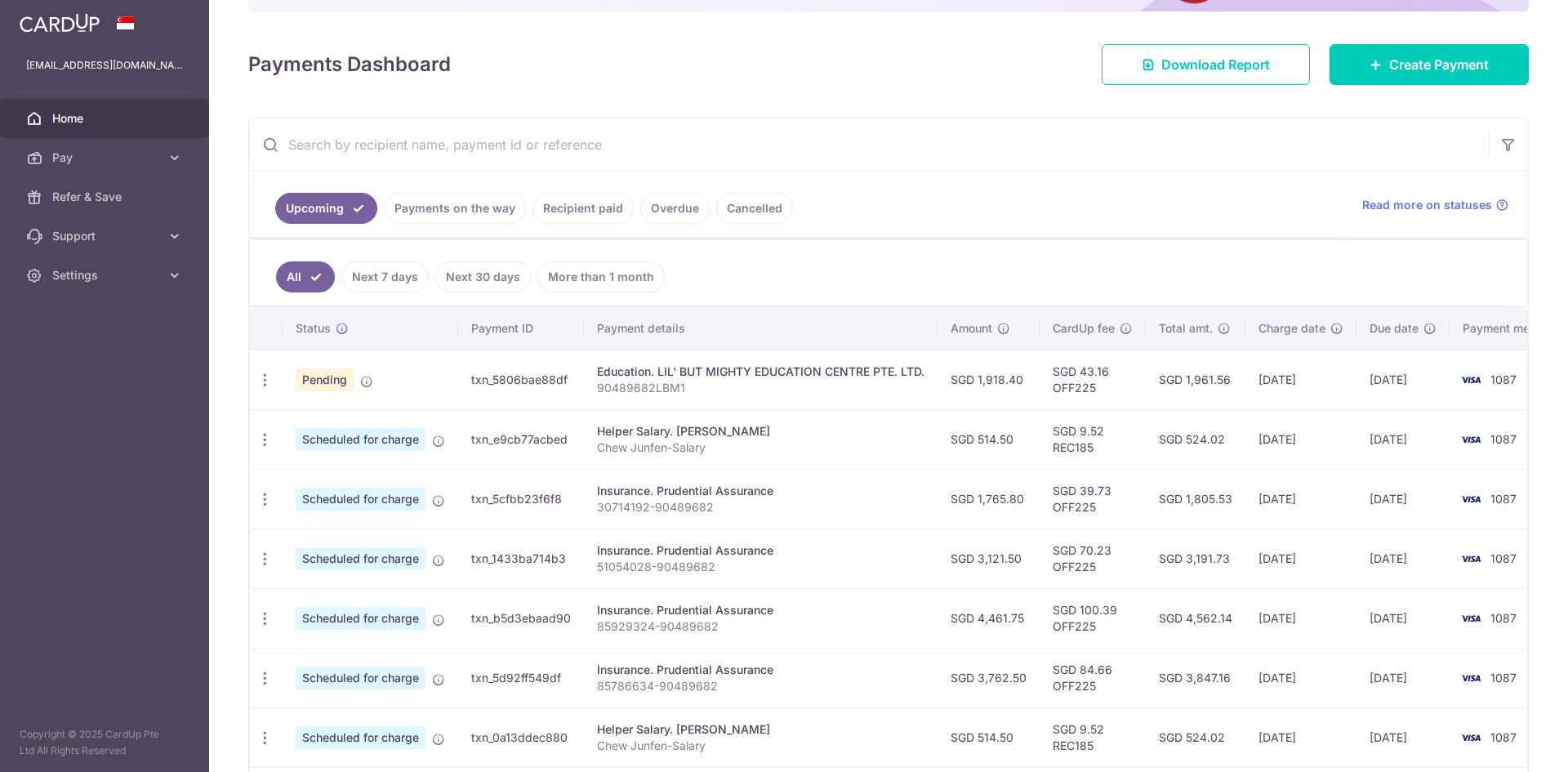
scroll to position [218, 0]
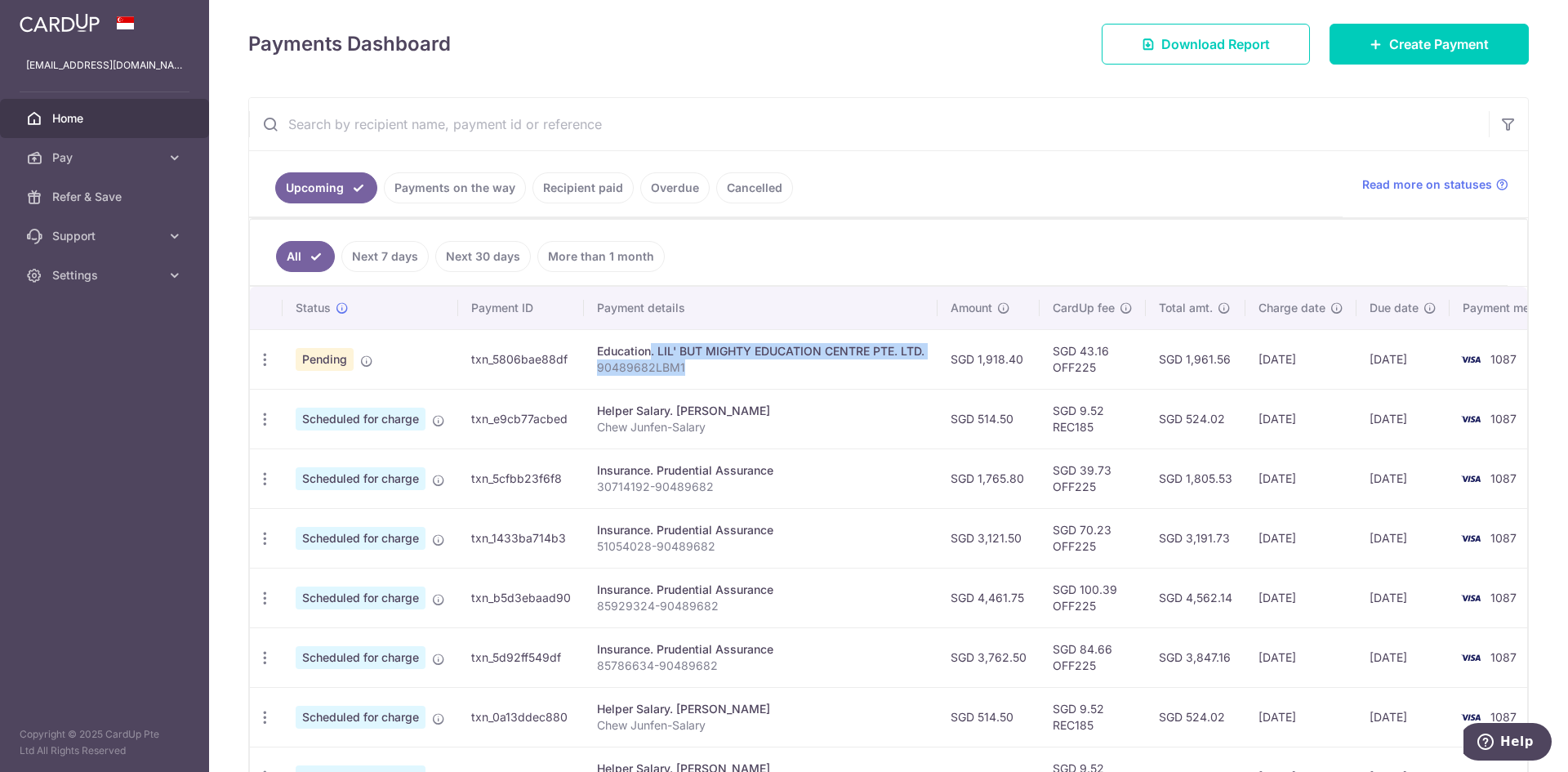
drag, startPoint x: 634, startPoint y: 353, endPoint x: 762, endPoint y: 381, distance: 131.0
click at [762, 381] on td "Education. LIL' BUT MIGHTY EDUCATION CENTRE PTE. LTD. 90489682LBM1" at bounding box center [761, 360] width 353 height 60
copy td "Education. LIL' BUT MIGHTY EDUCATION CENTRE PTE. LTD. 90489682LBM1"
click at [1052, 199] on ul "Upcoming Payments on the way Recipient paid Overdue Cancelled" at bounding box center [794, 184] width 1093 height 66
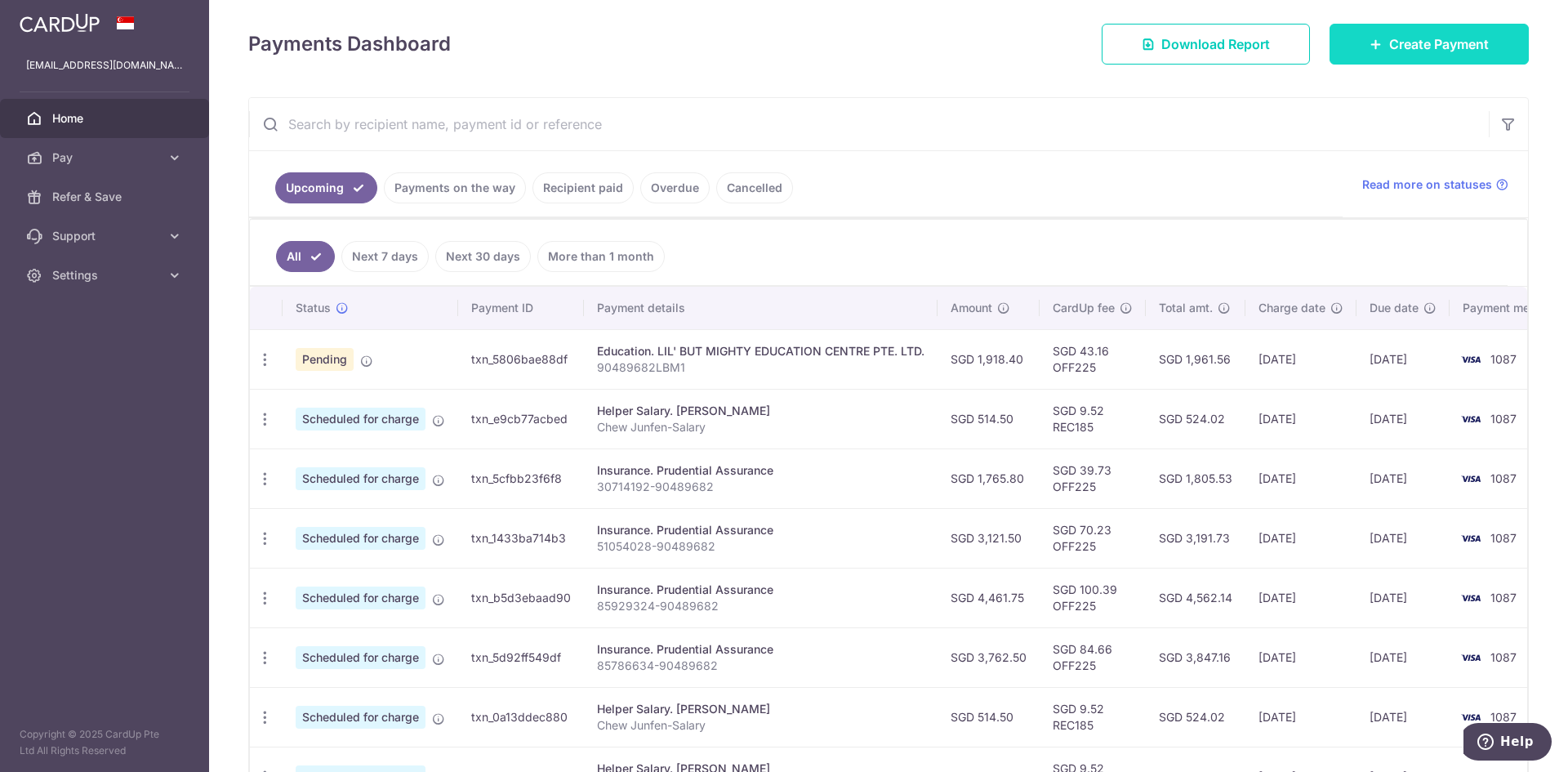
click at [1351, 30] on link "Create Payment" at bounding box center [1429, 44] width 200 height 41
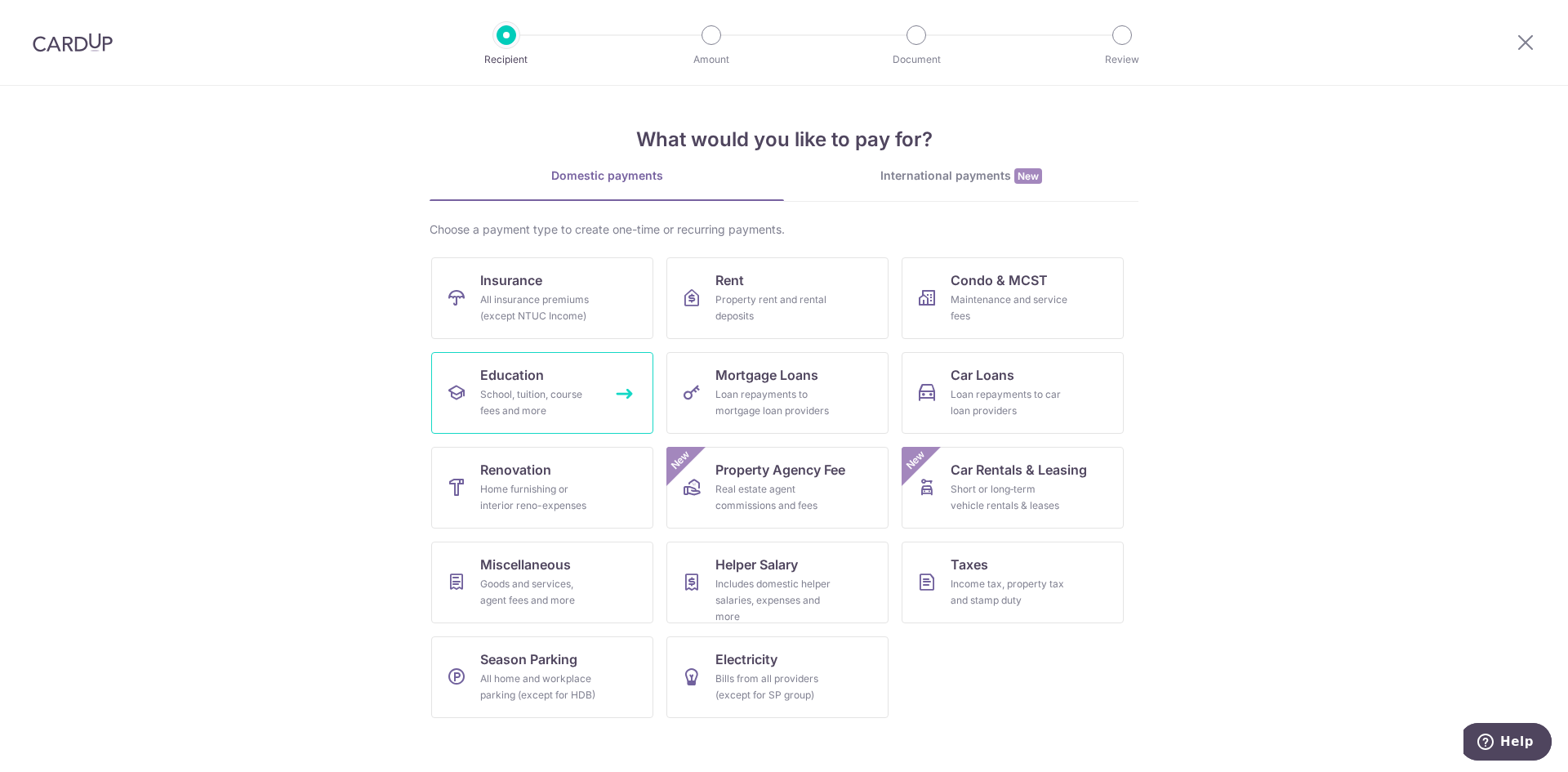
click at [530, 375] on span "Education" at bounding box center [512, 376] width 64 height 20
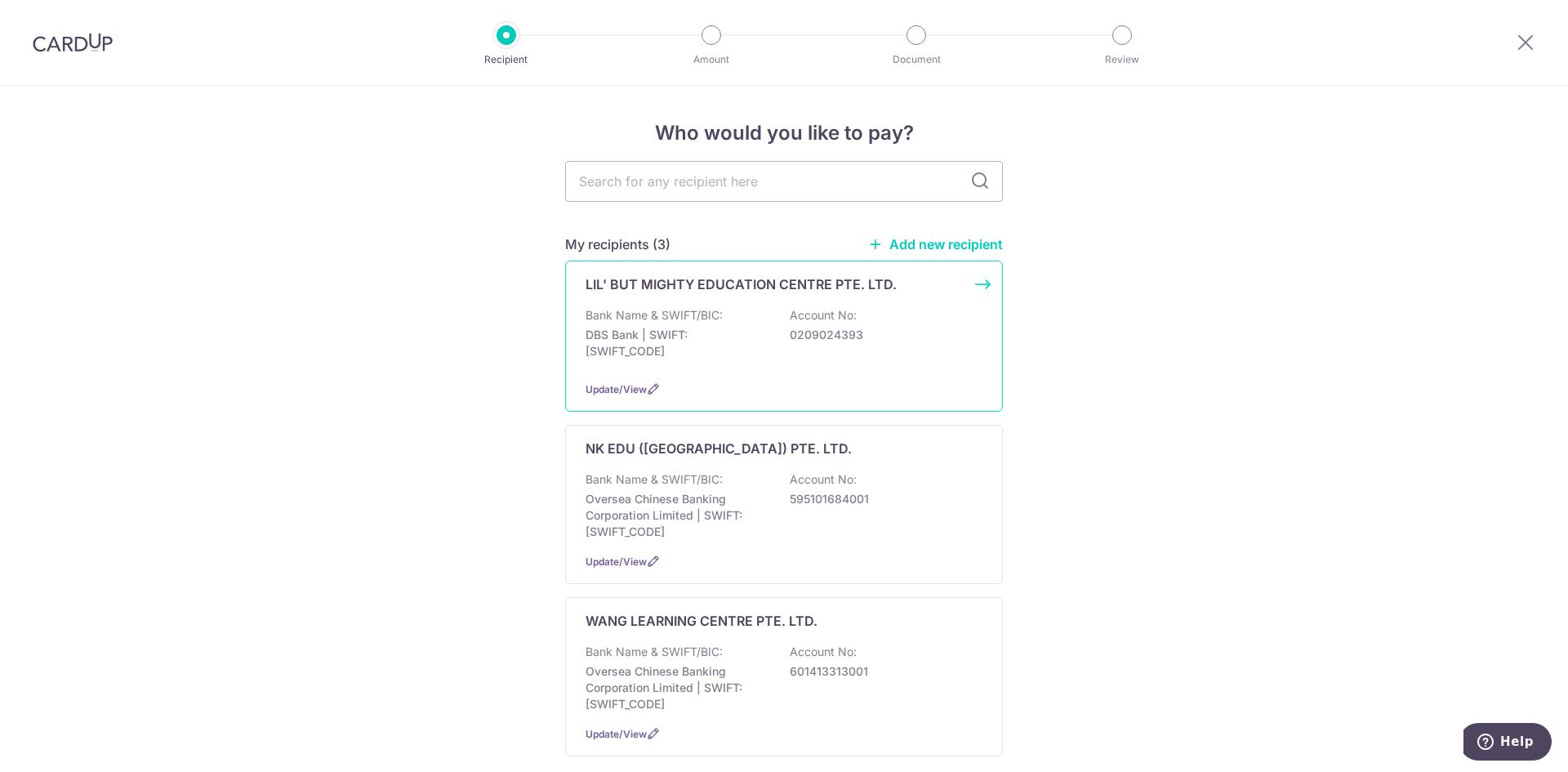
click at [713, 339] on p "DBS Bank | SWIFT: [SWIFT_CODE]" at bounding box center [676, 343] width 183 height 33
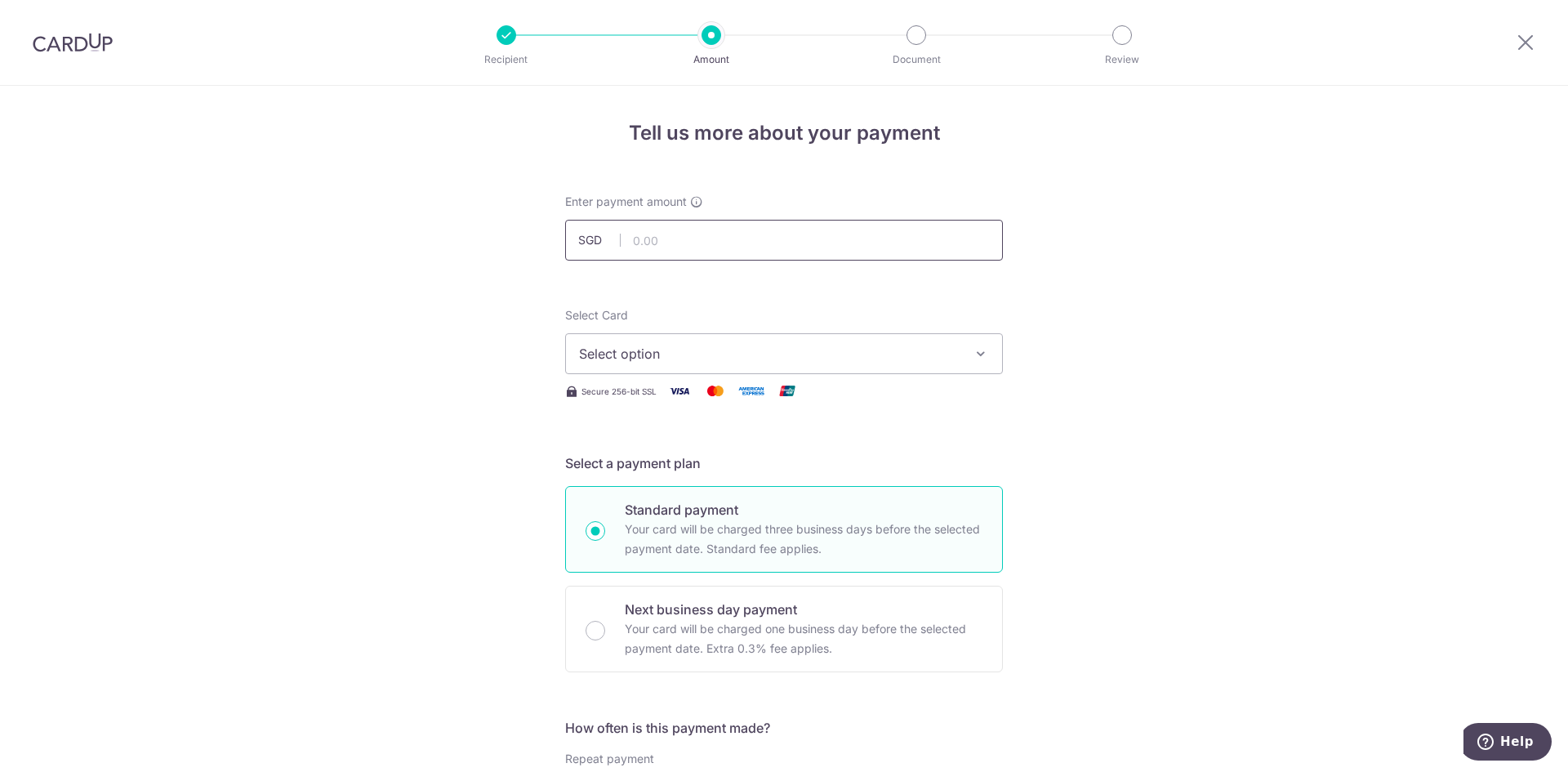
click at [723, 248] on input "text" at bounding box center [784, 240] width 437 height 41
click at [669, 236] on input "text" at bounding box center [784, 240] width 437 height 41
paste input "1487.85"
type input "1,487.85"
click at [779, 348] on span "Select option" at bounding box center [769, 354] width 380 height 20
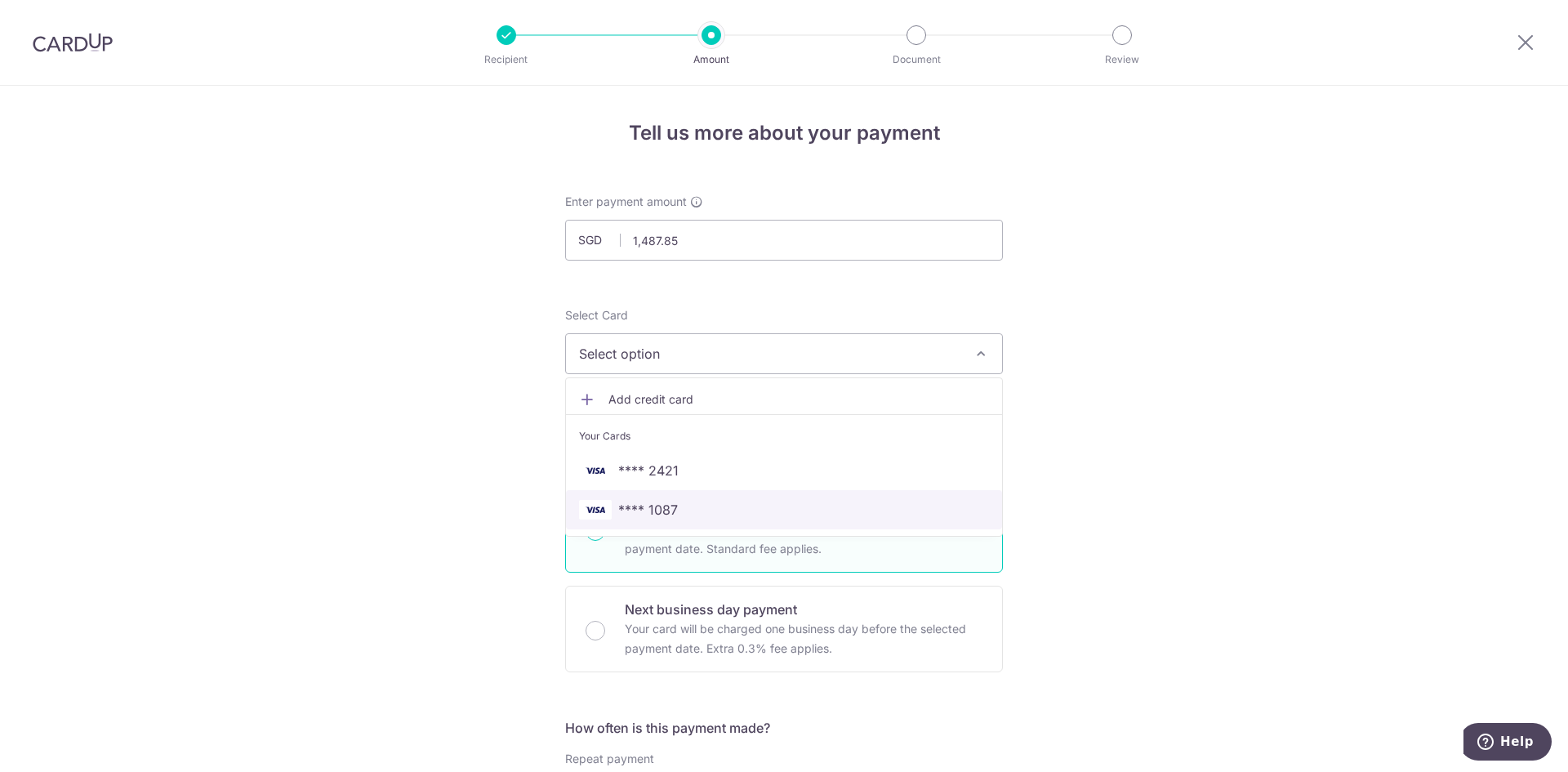
click at [743, 501] on span "**** 1087" at bounding box center [784, 510] width 410 height 20
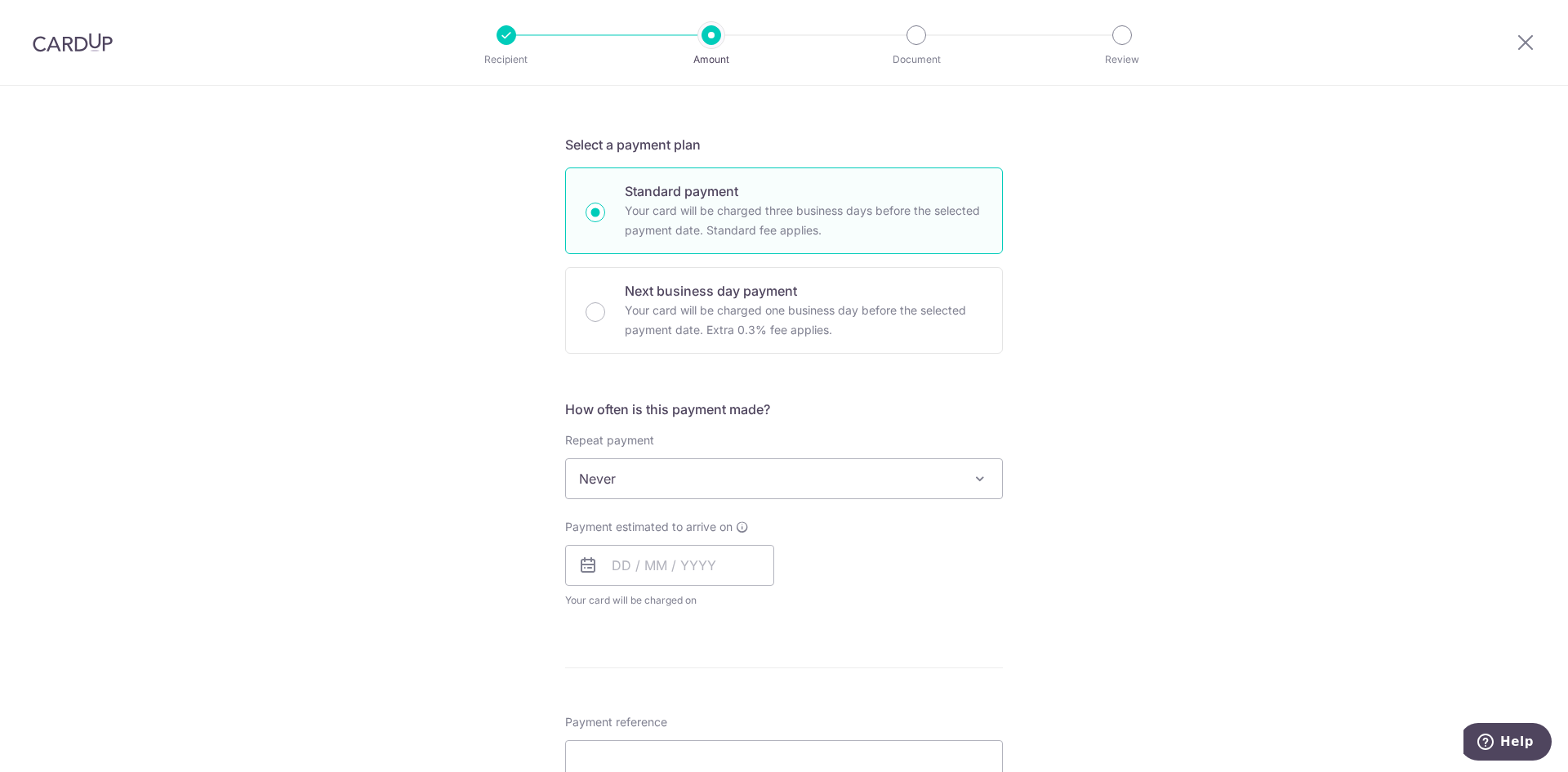
scroll to position [327, 0]
click at [739, 477] on span "Never" at bounding box center [784, 470] width 436 height 39
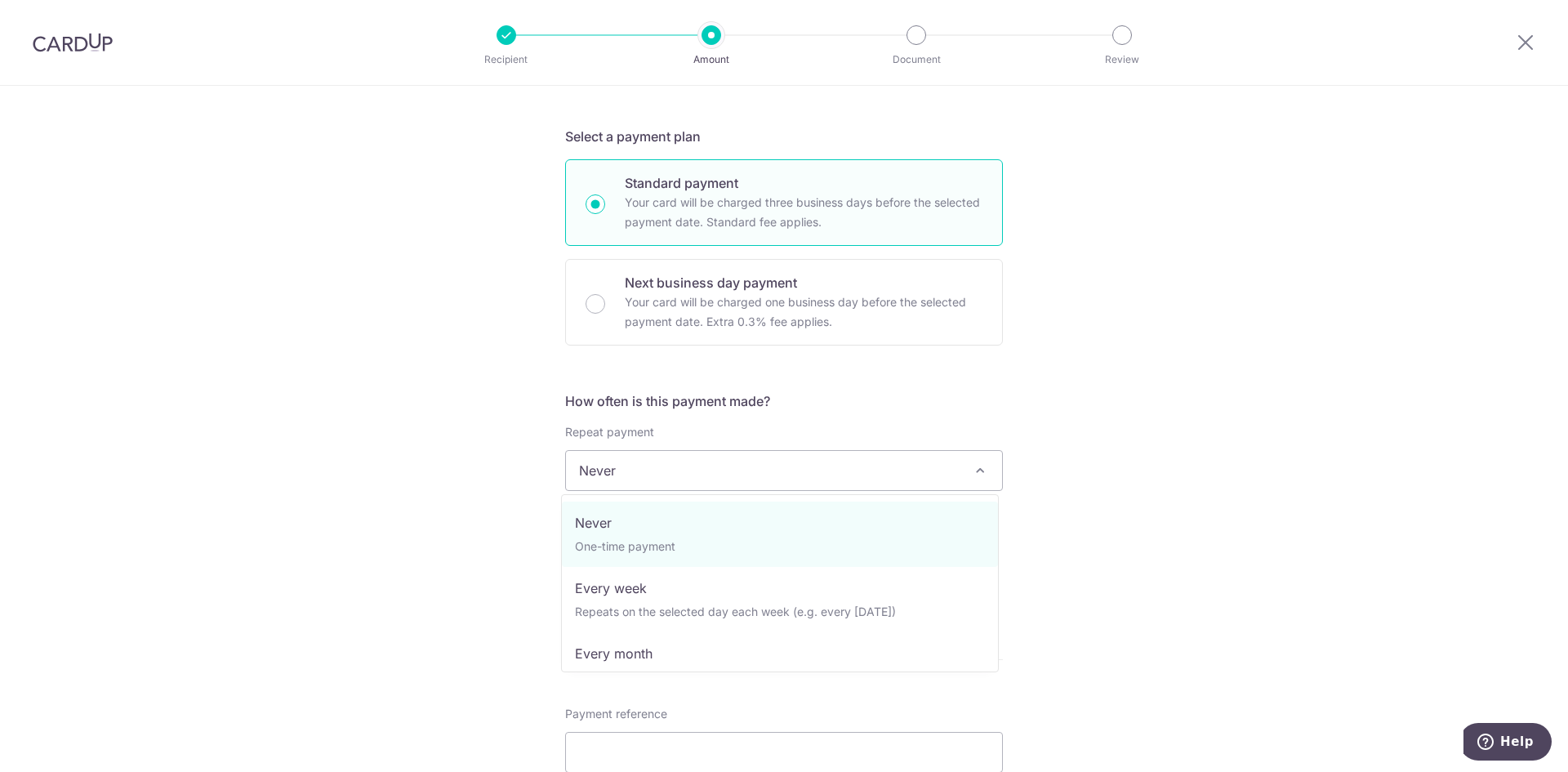
click at [466, 502] on div "Tell us more about your payment Enter payment amount SGD 1,487.85 1487.85 Selec…" at bounding box center [784, 498] width 1568 height 1478
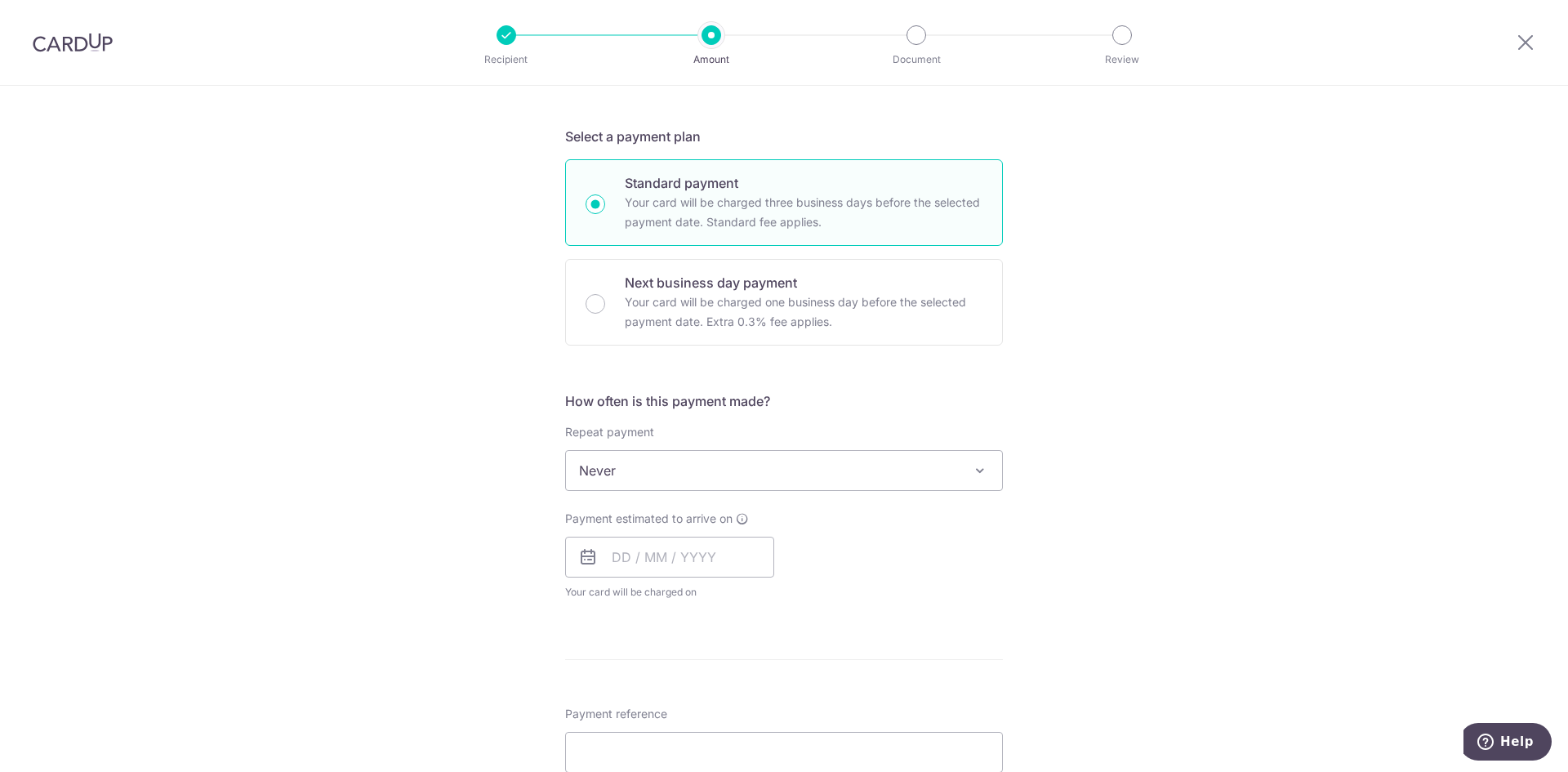
click at [590, 548] on icon at bounding box center [588, 557] width 20 height 20
click at [611, 550] on input "text" at bounding box center [669, 556] width 209 height 41
click at [693, 734] on link "17" at bounding box center [697, 738] width 26 height 26
type input "17/09/2025"
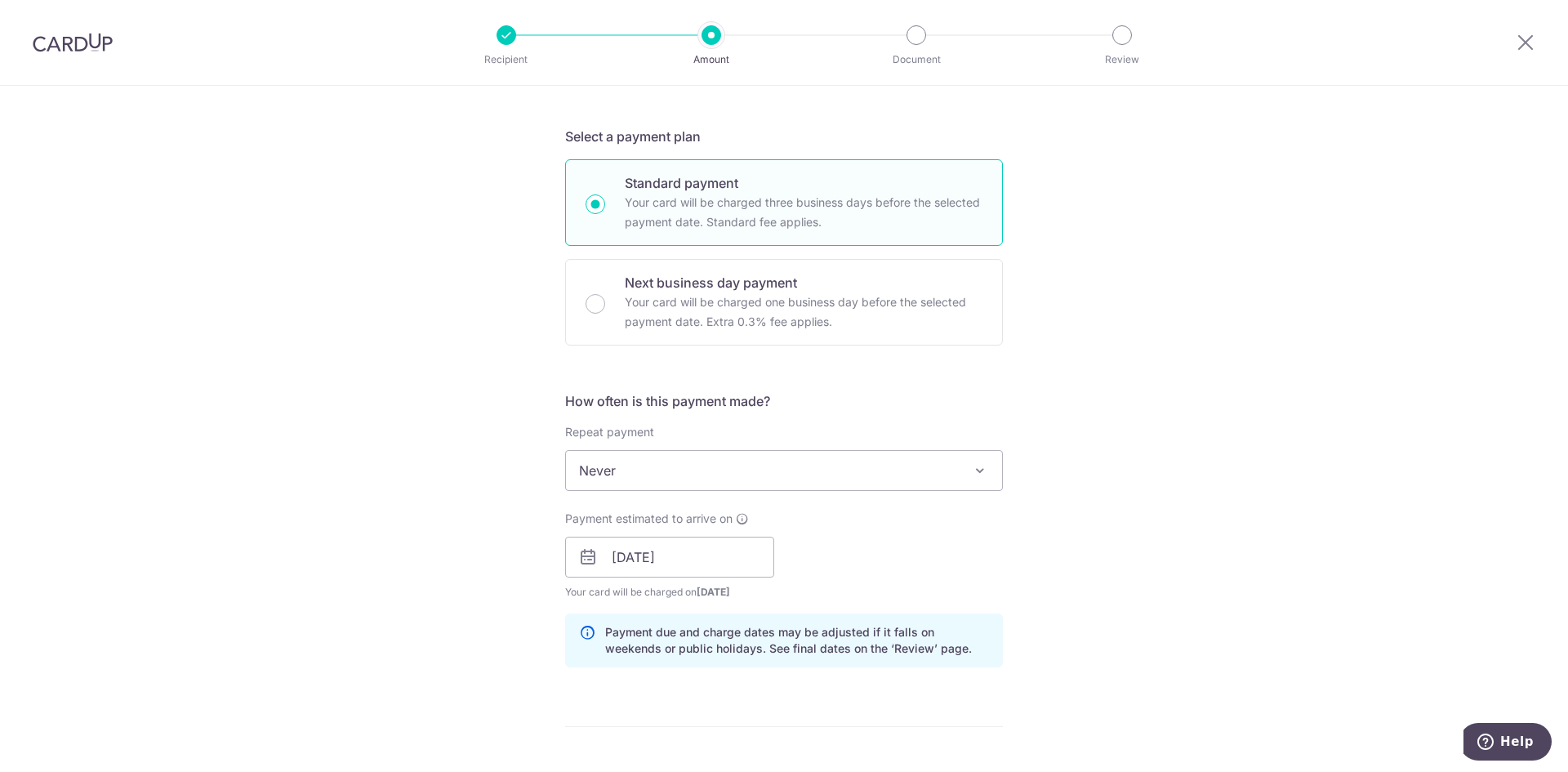
click at [1007, 577] on div "Payment estimated to arrive on 17/09/2025 Prev Next Sep Oct Nov Dec 2025 2026 2…" at bounding box center [784, 555] width 457 height 90
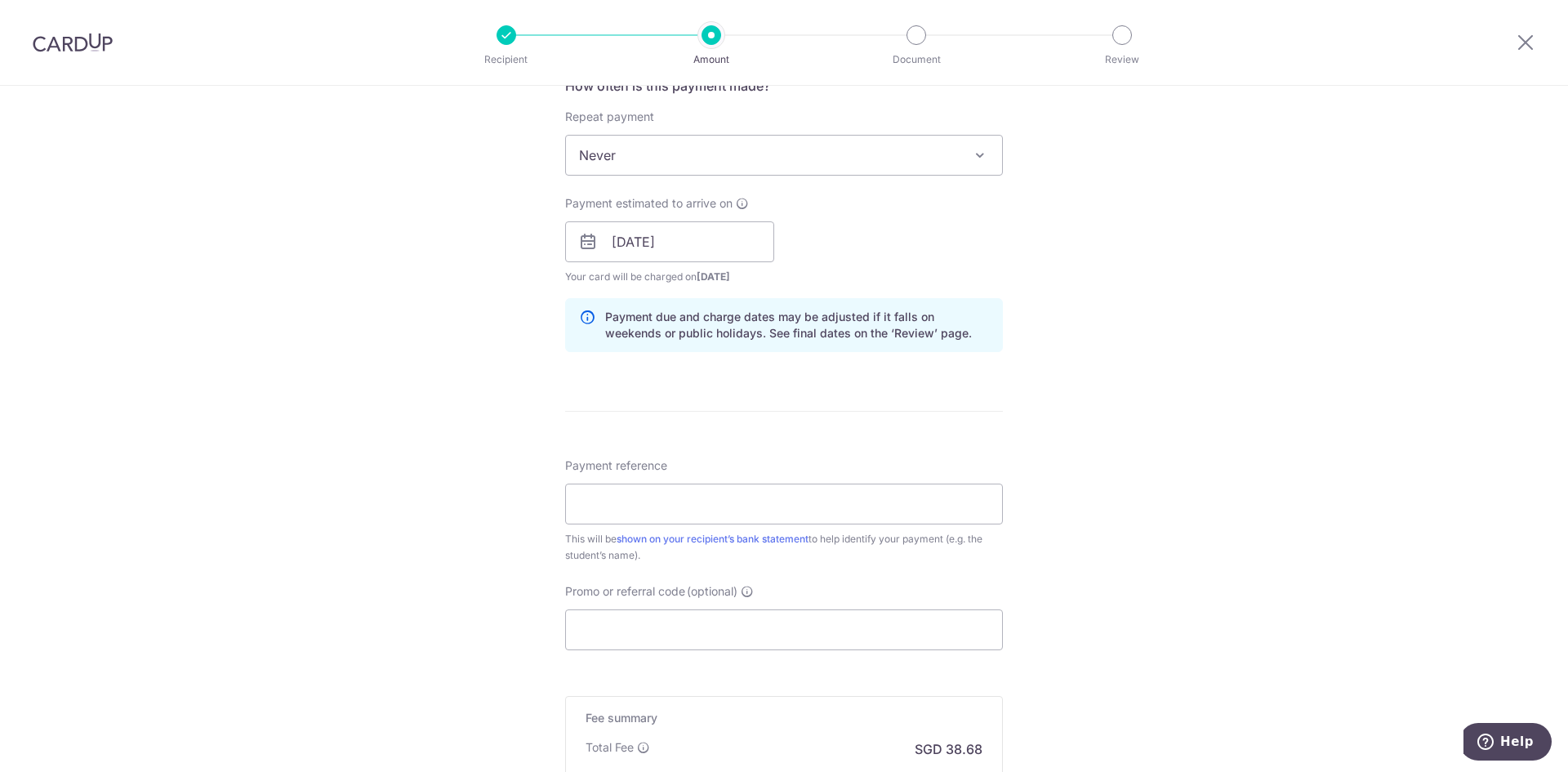
scroll to position [653, 0]
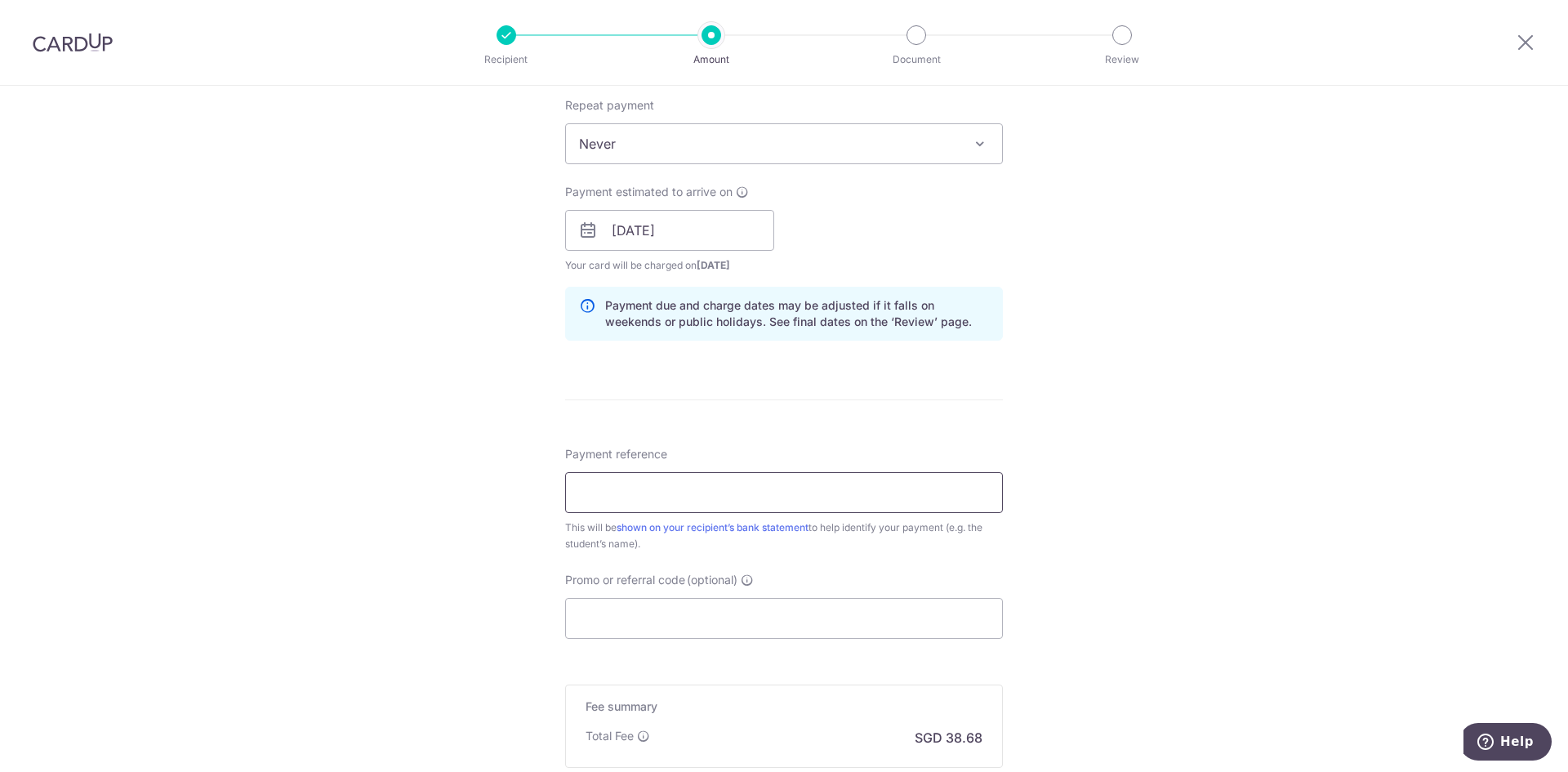
click at [644, 501] on input "Payment reference" at bounding box center [784, 492] width 437 height 41
paste input "90489682LBM2"
type input "90489682LBM2"
click at [665, 617] on input "Promo or referral code (optional)" at bounding box center [784, 618] width 437 height 41
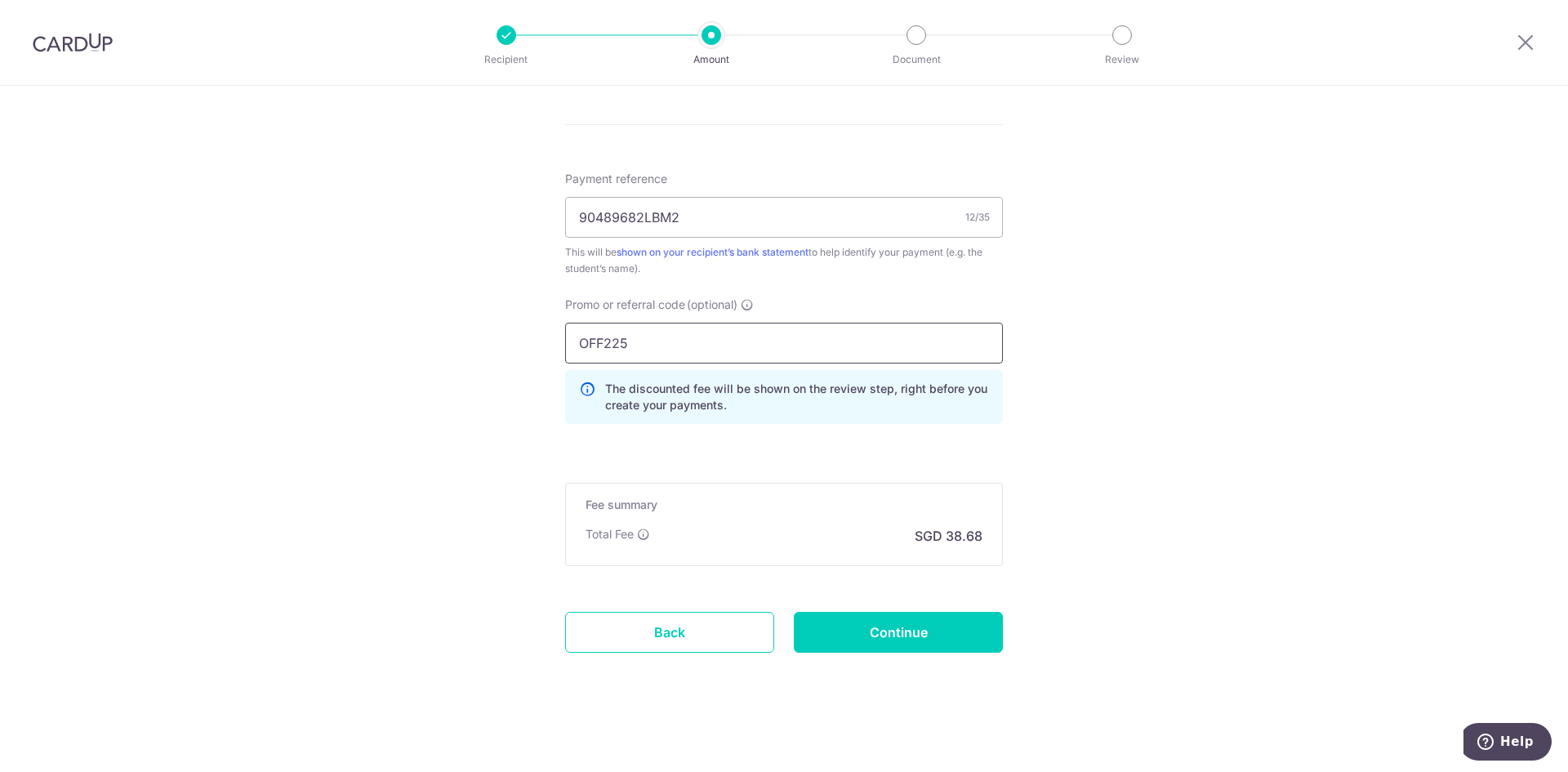
scroll to position [932, 0]
type input "OFF225"
click at [879, 630] on input "Continue" at bounding box center [897, 628] width 209 height 41
type input "Create Schedule"
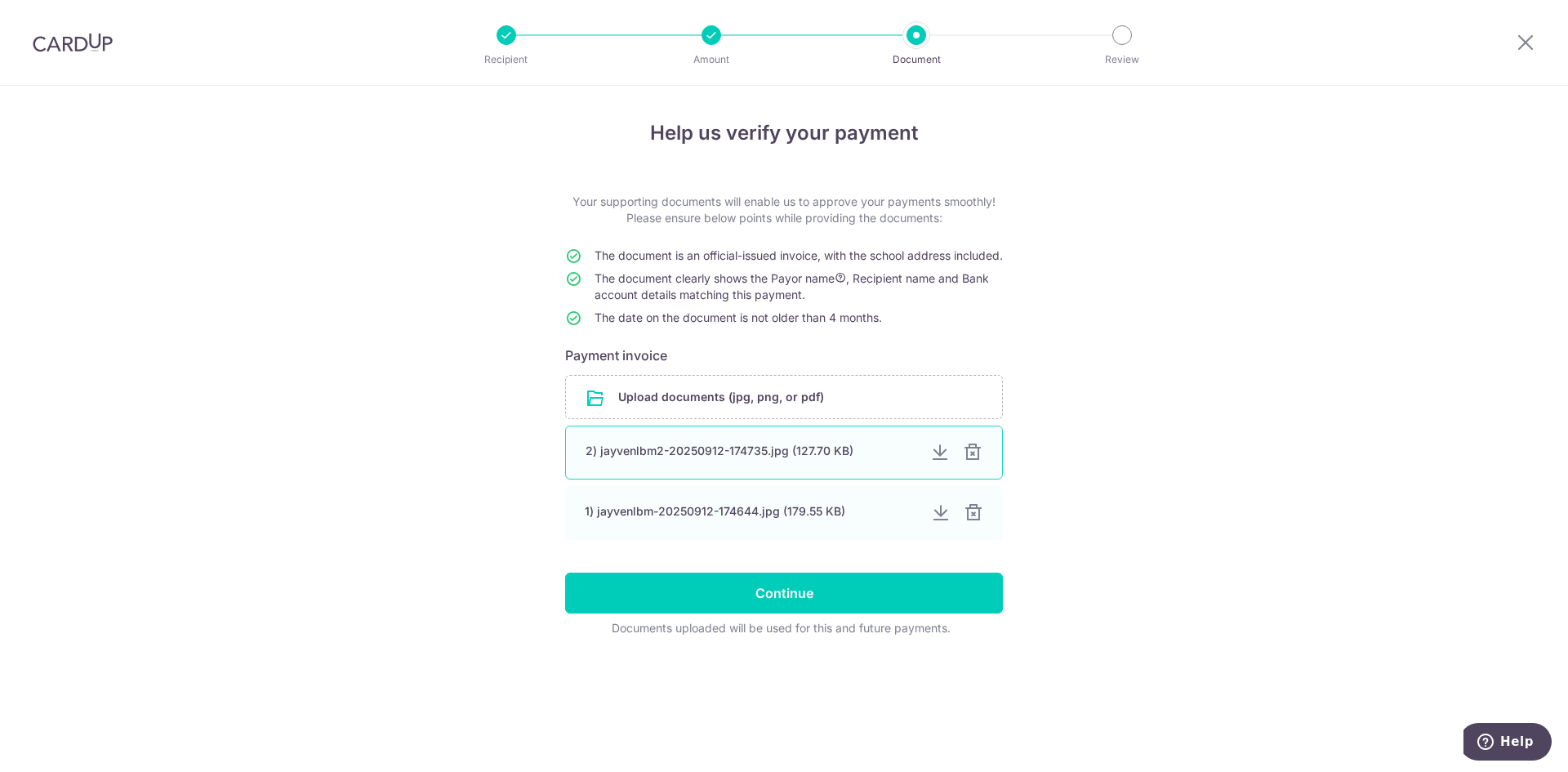
click at [971, 462] on div at bounding box center [972, 452] width 20 height 20
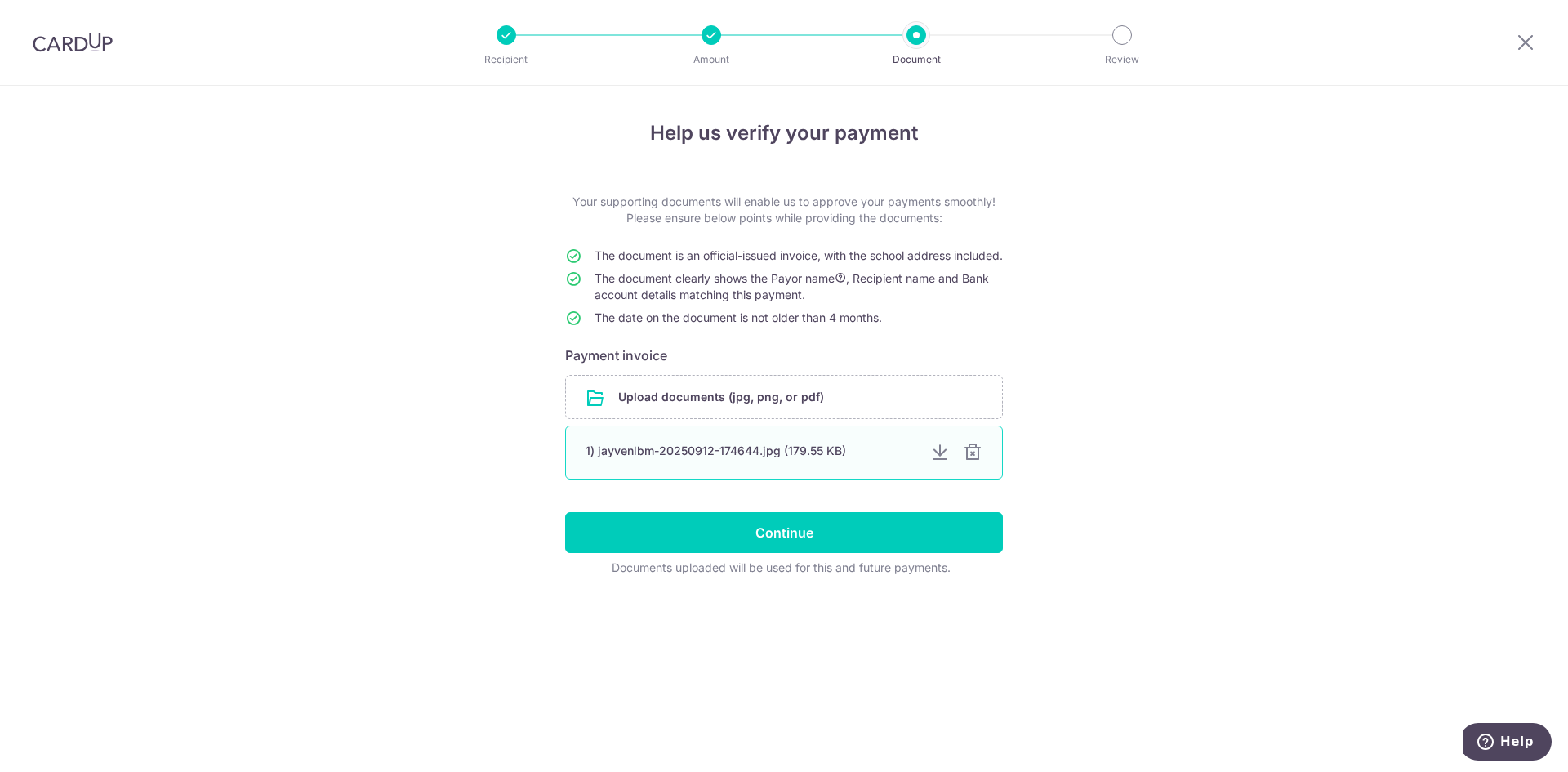
click at [976, 462] on div at bounding box center [972, 452] width 20 height 20
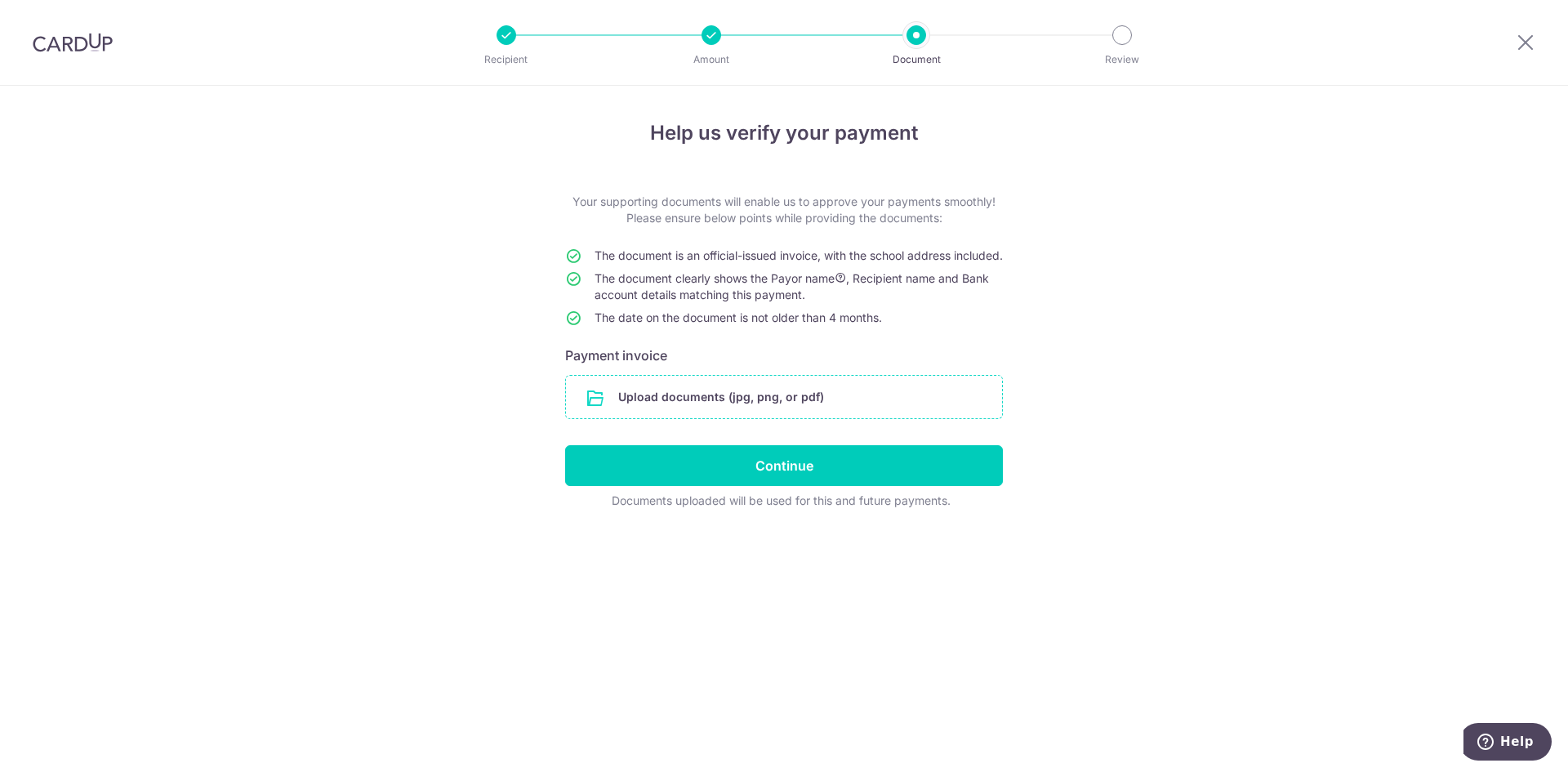
click at [771, 401] on input "file" at bounding box center [784, 396] width 436 height 43
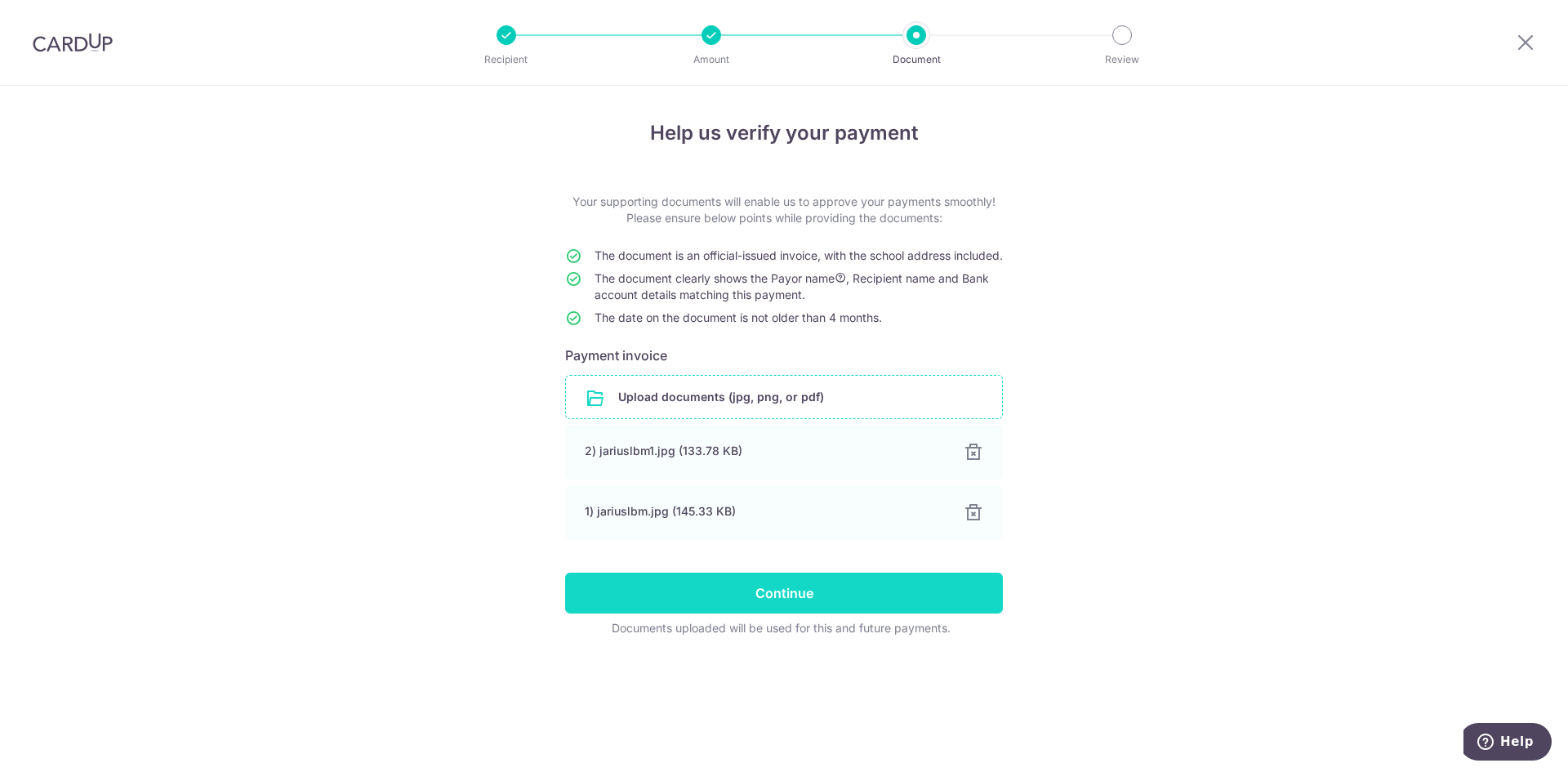
click at [823, 603] on input "Continue" at bounding box center [784, 592] width 437 height 41
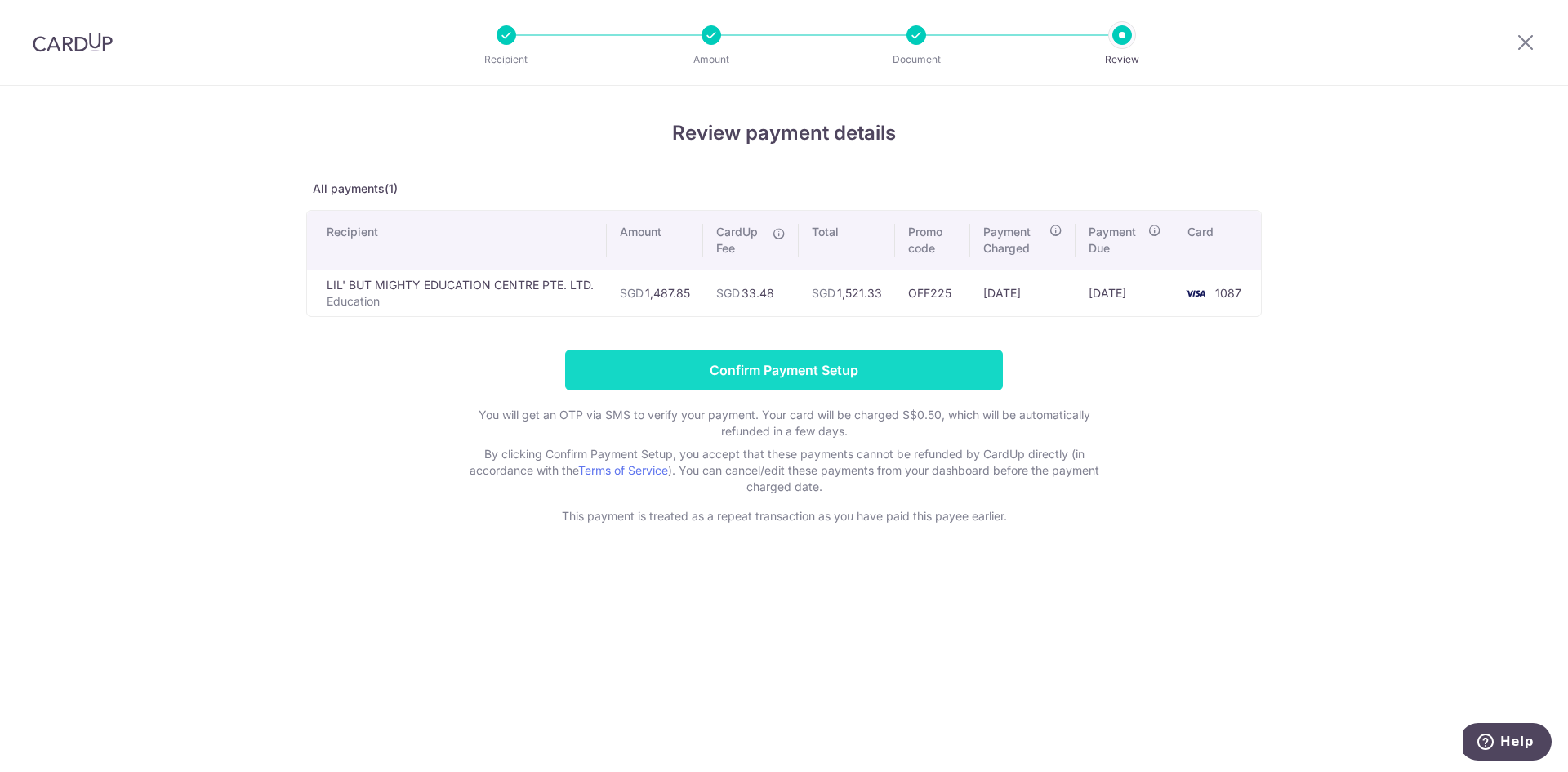
click at [733, 377] on input "Confirm Payment Setup" at bounding box center [784, 370] width 437 height 41
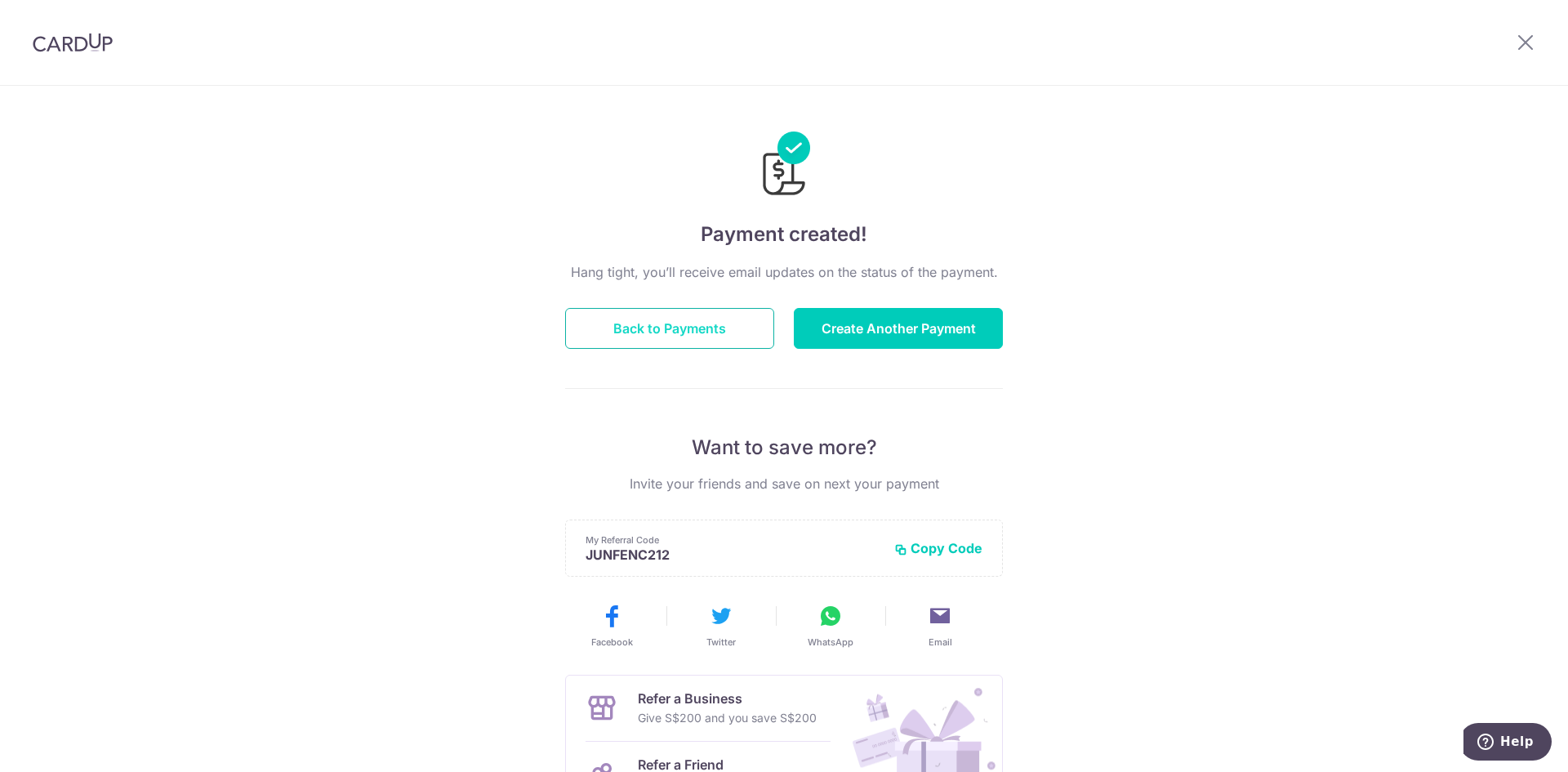
click at [720, 341] on button "Back to Payments" at bounding box center [669, 328] width 209 height 41
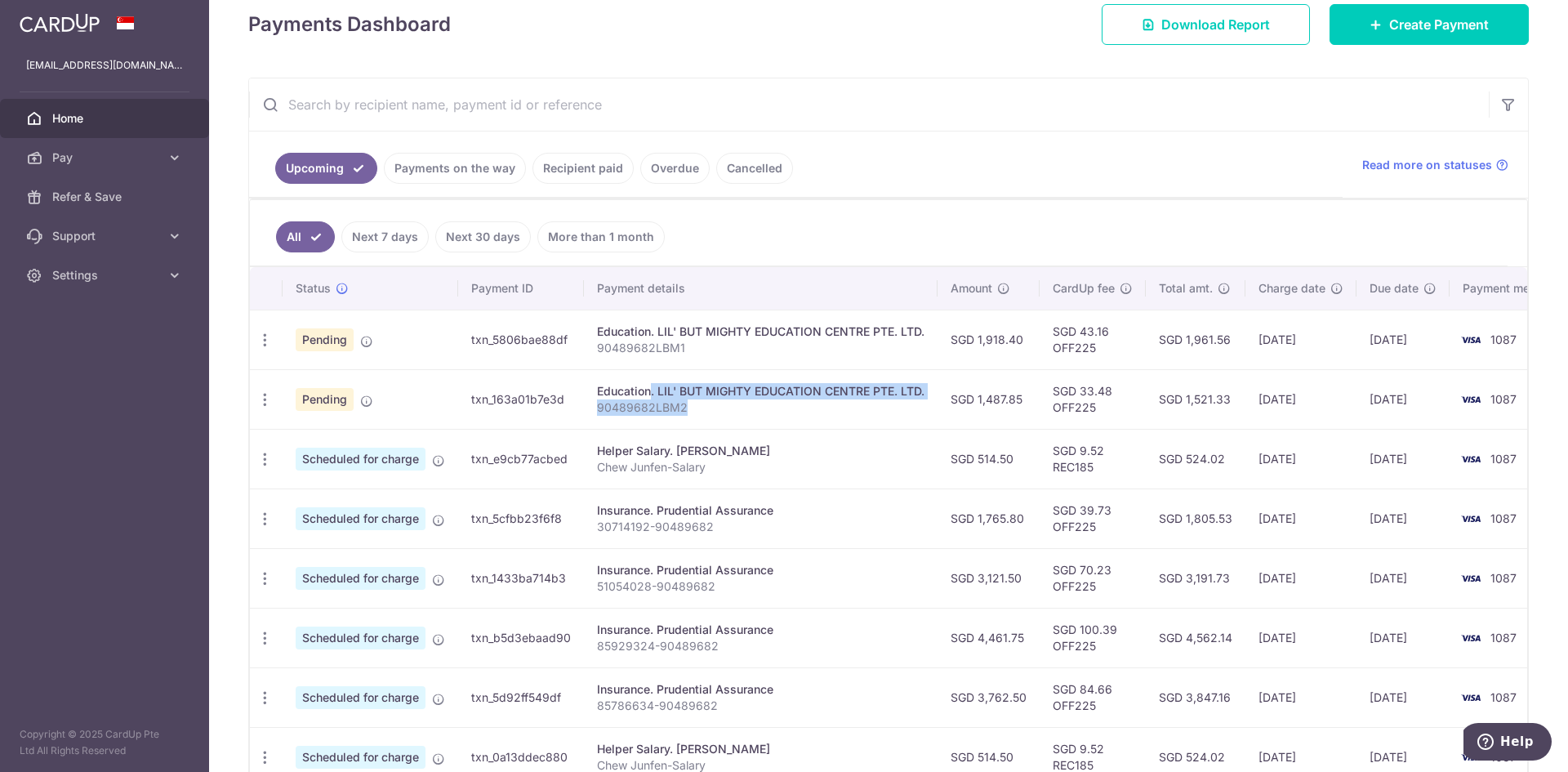
drag, startPoint x: 698, startPoint y: 414, endPoint x: 596, endPoint y: 397, distance: 103.4
click at [596, 397] on td "Education. LIL' BUT MIGHTY EDUCATION CENTRE PTE. LTD. 90489682LBM2" at bounding box center [761, 399] width 353 height 60
copy td "Education. LIL' BUT MIGHTY EDUCATION CENTRE PTE. LTD. 90489682LBM2"
drag, startPoint x: 976, startPoint y: 402, endPoint x: 1025, endPoint y: 405, distance: 49.1
click at [1024, 405] on td "SGD 1,487.85" at bounding box center [988, 399] width 102 height 60
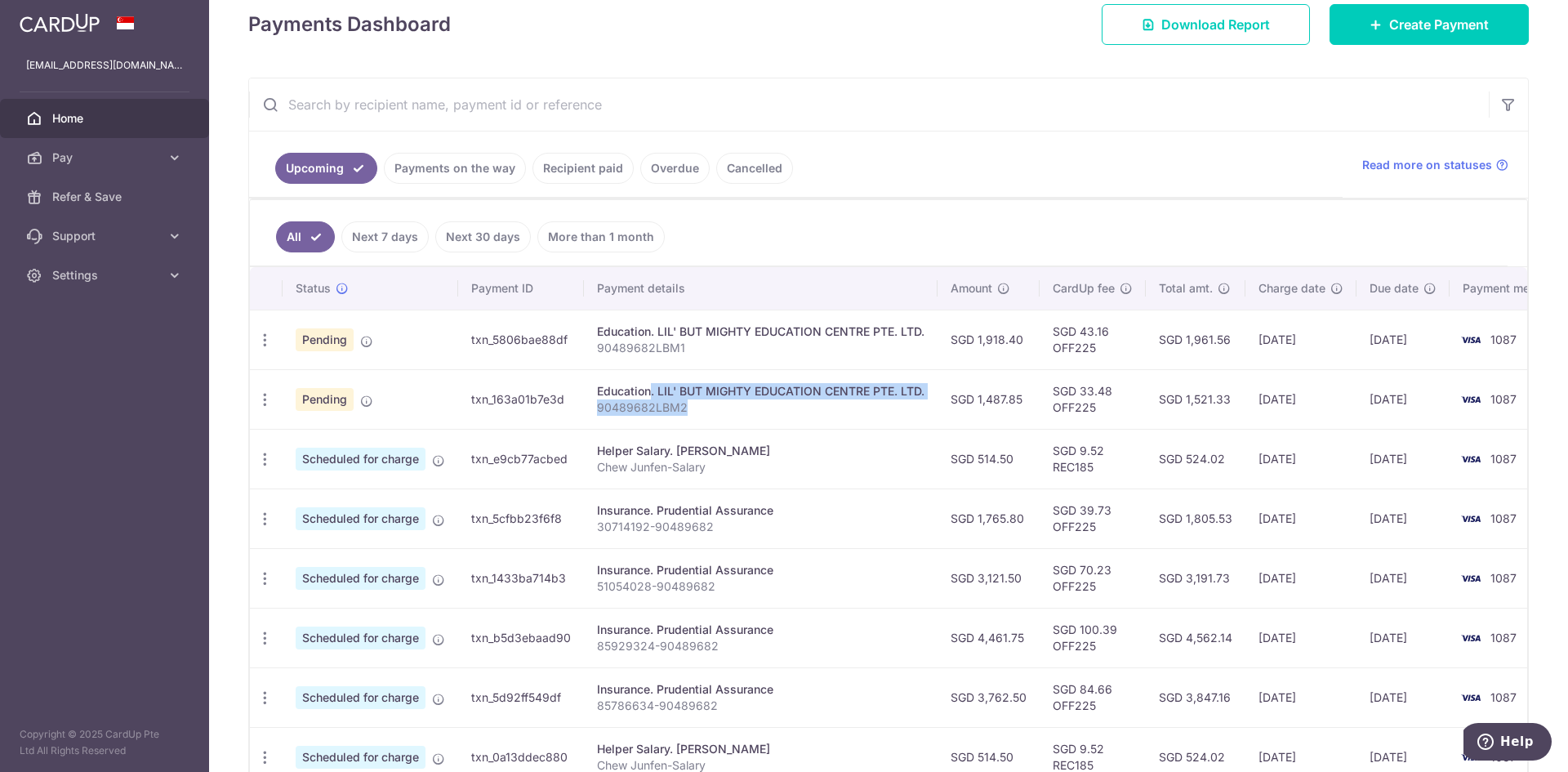
copy td "1,487.85"
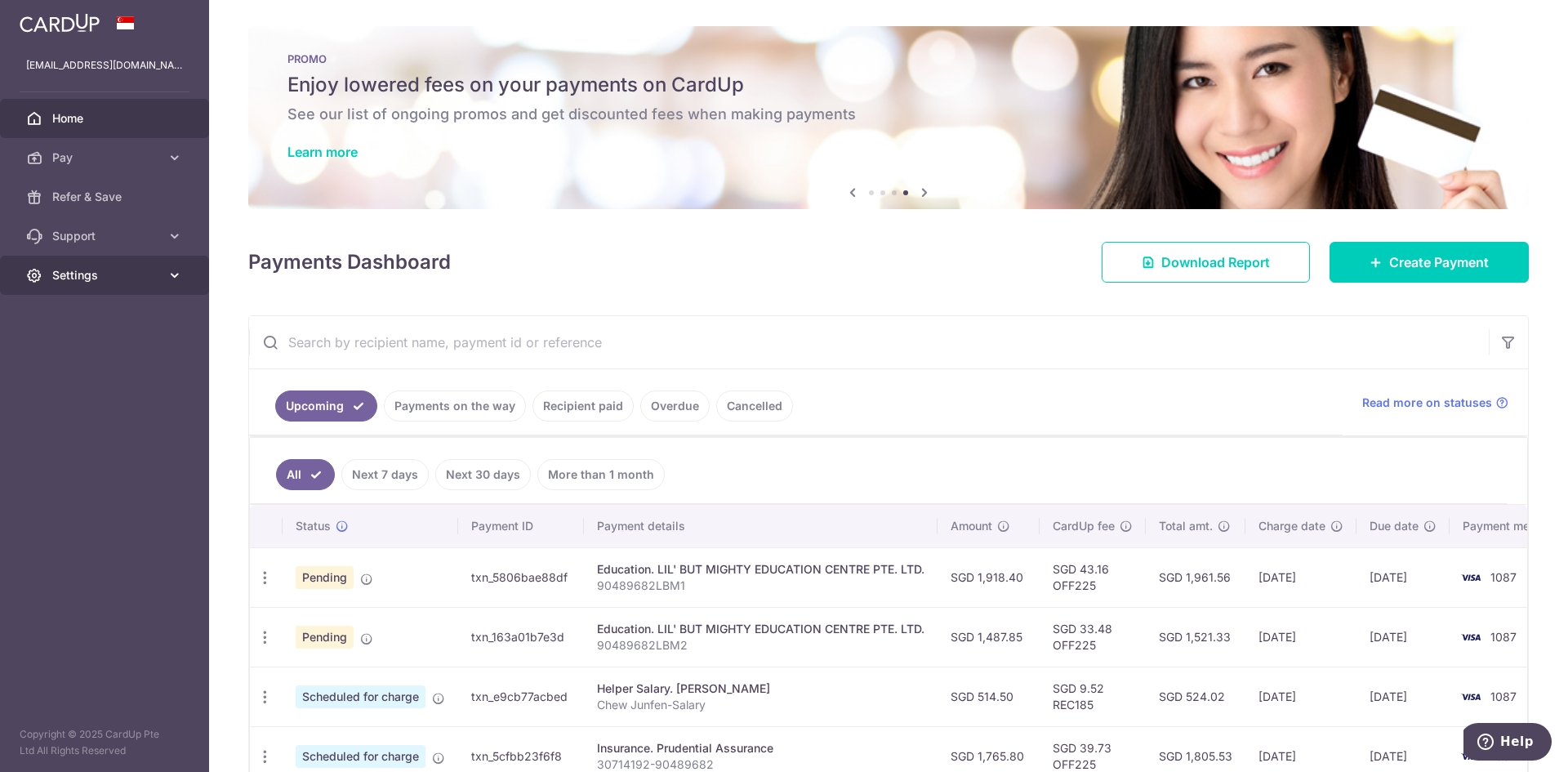
click at [161, 267] on link "Settings" at bounding box center [104, 275] width 209 height 39
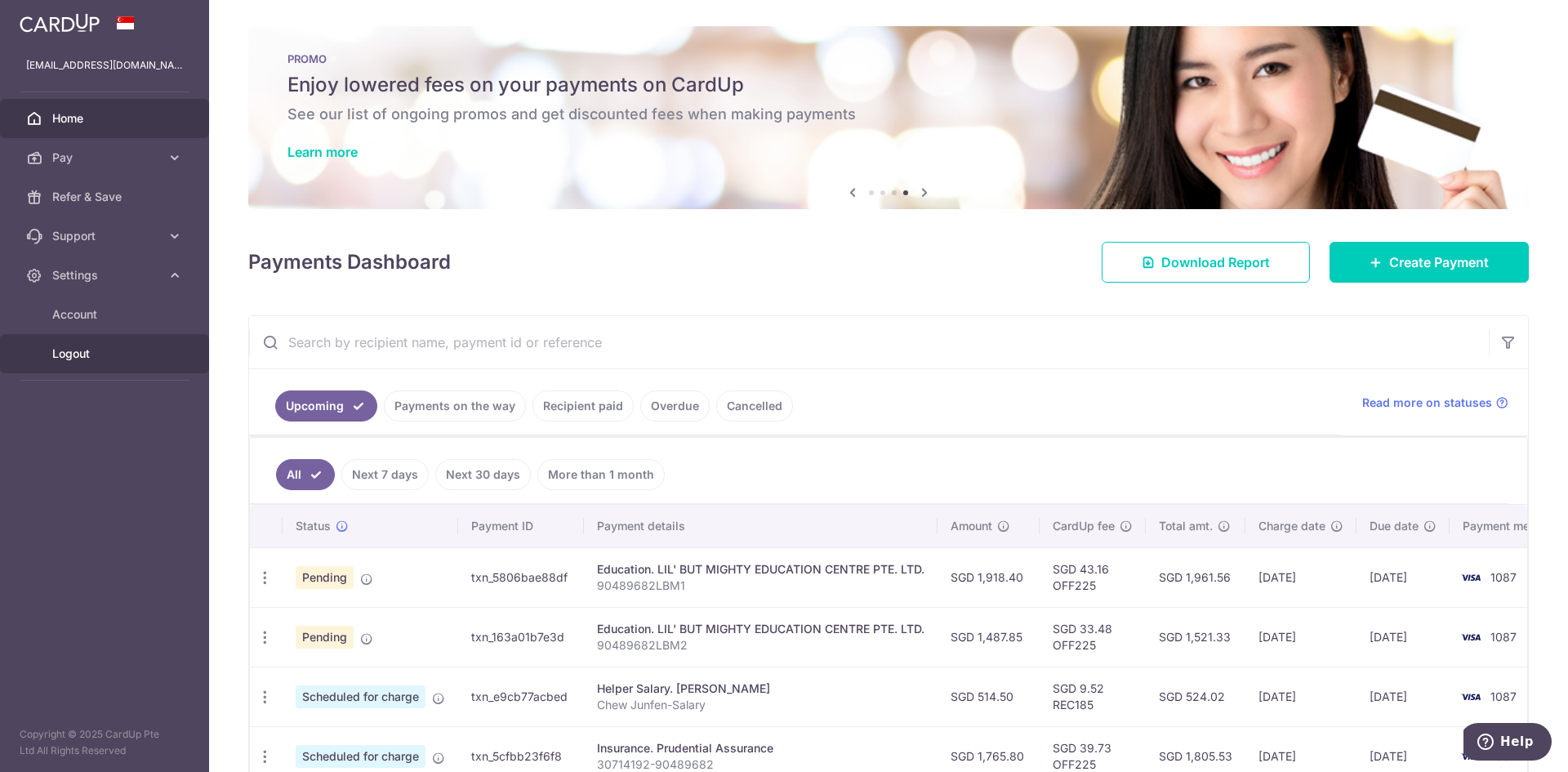
click at [81, 350] on span "Logout" at bounding box center [106, 354] width 108 height 16
